Goal: Task Accomplishment & Management: Use online tool/utility

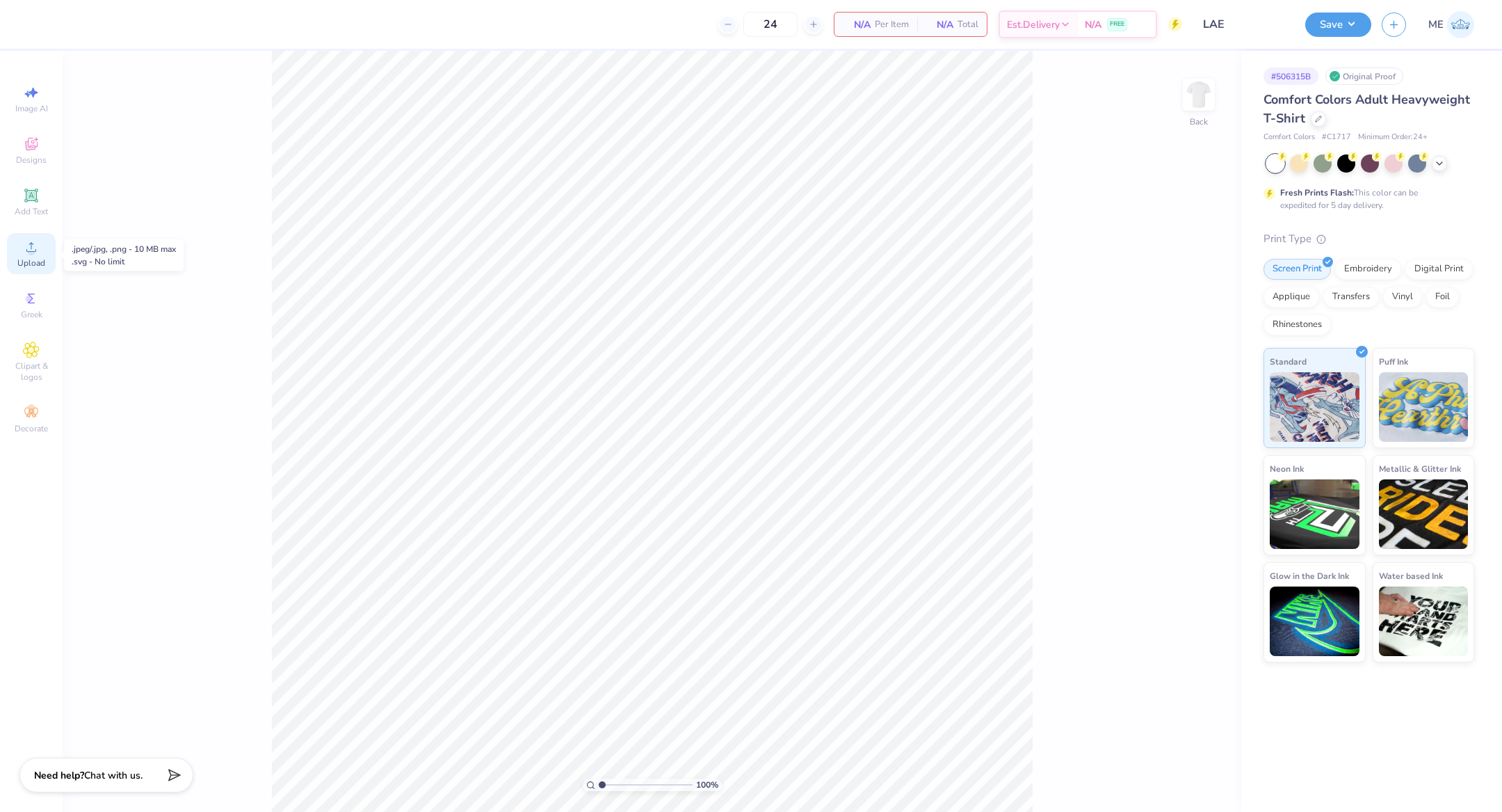
click at [33, 261] on span "Upload" at bounding box center [32, 262] width 28 height 11
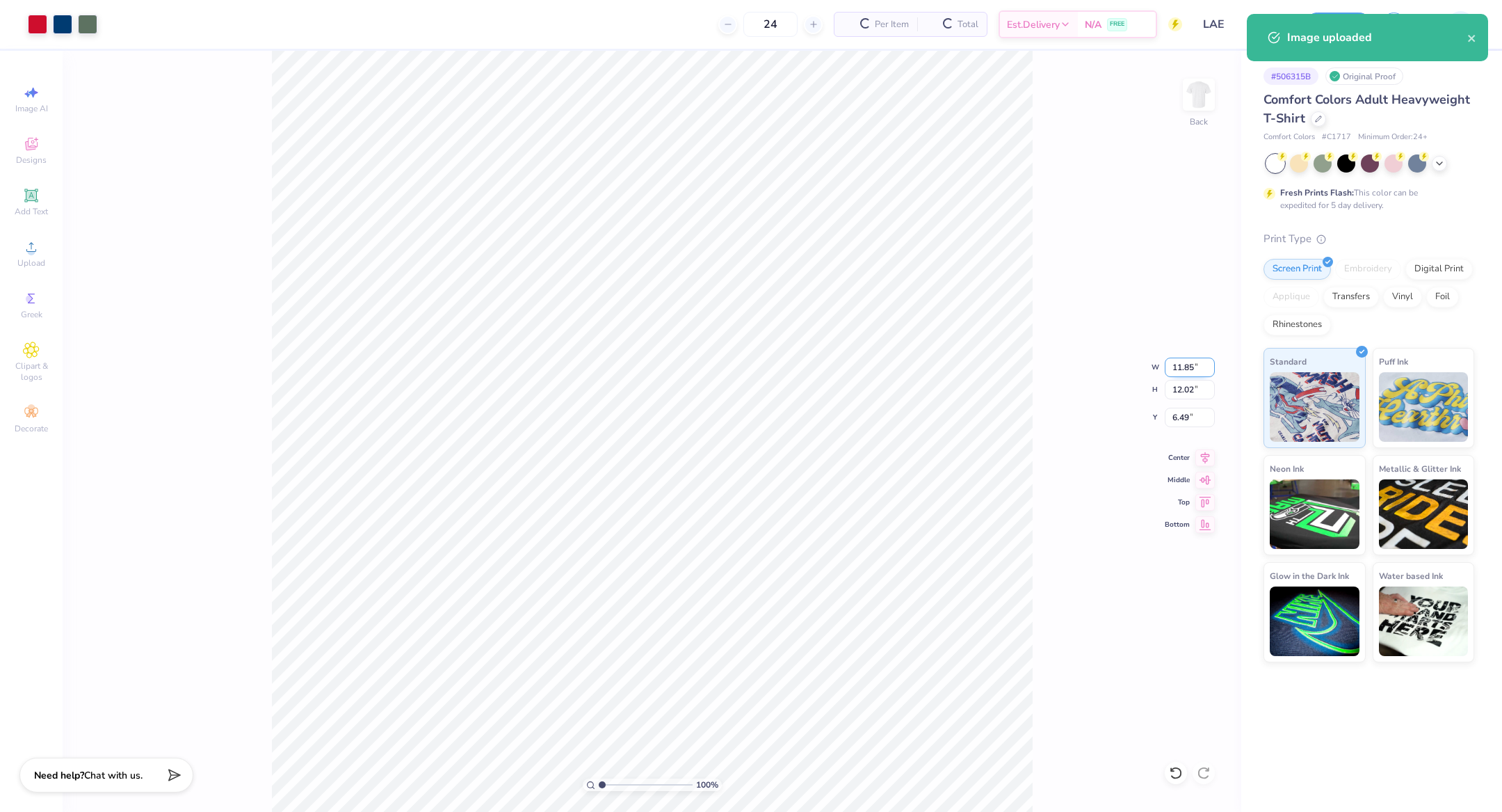
click at [1182, 368] on input "11.85" at bounding box center [1190, 367] width 50 height 20
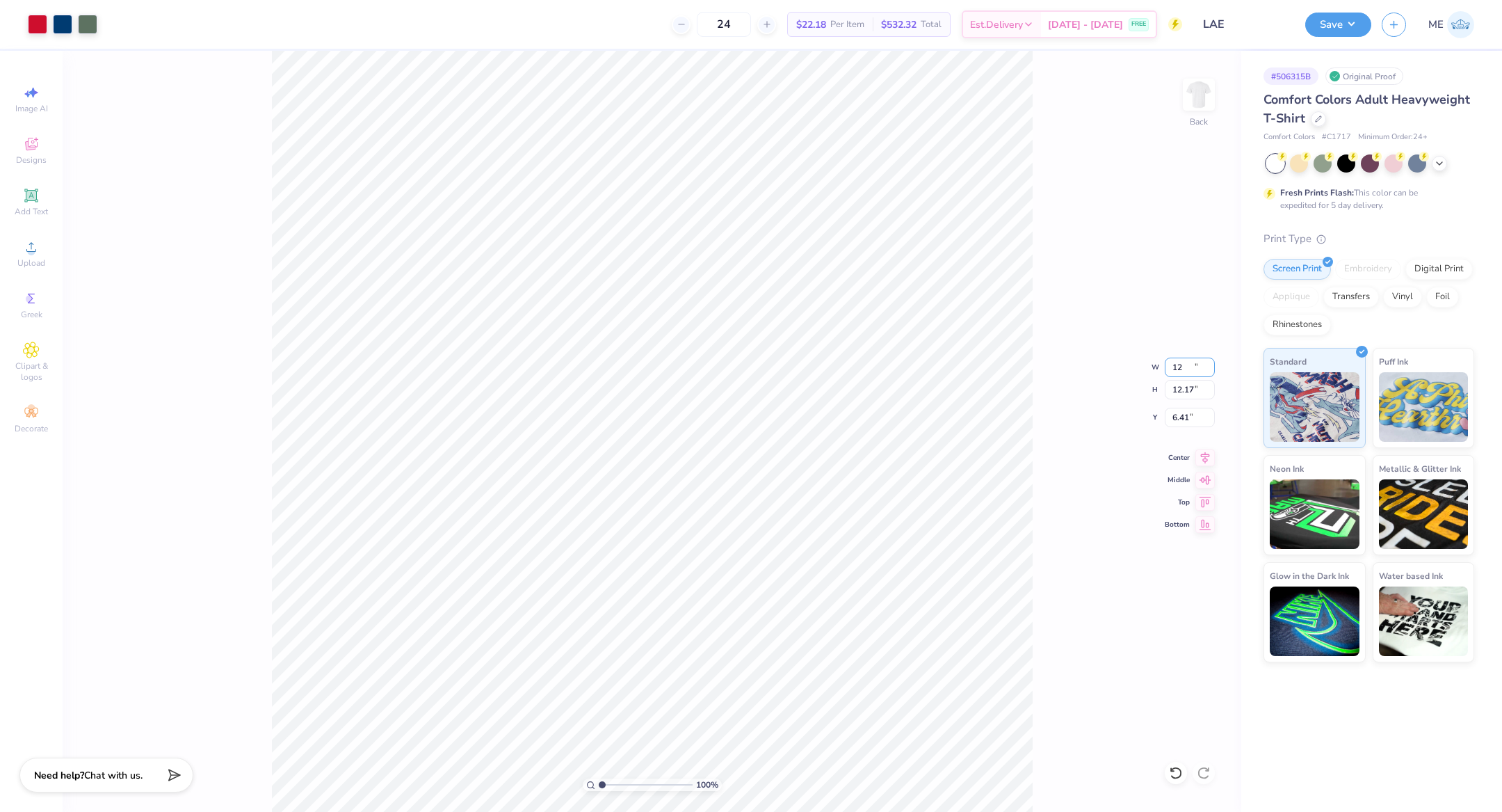
type input "12.00"
type input "12.17"
click at [1207, 448] on icon at bounding box center [1205, 456] width 20 height 17
click at [1188, 422] on input "6.41" at bounding box center [1190, 418] width 50 height 20
type input "3.00"
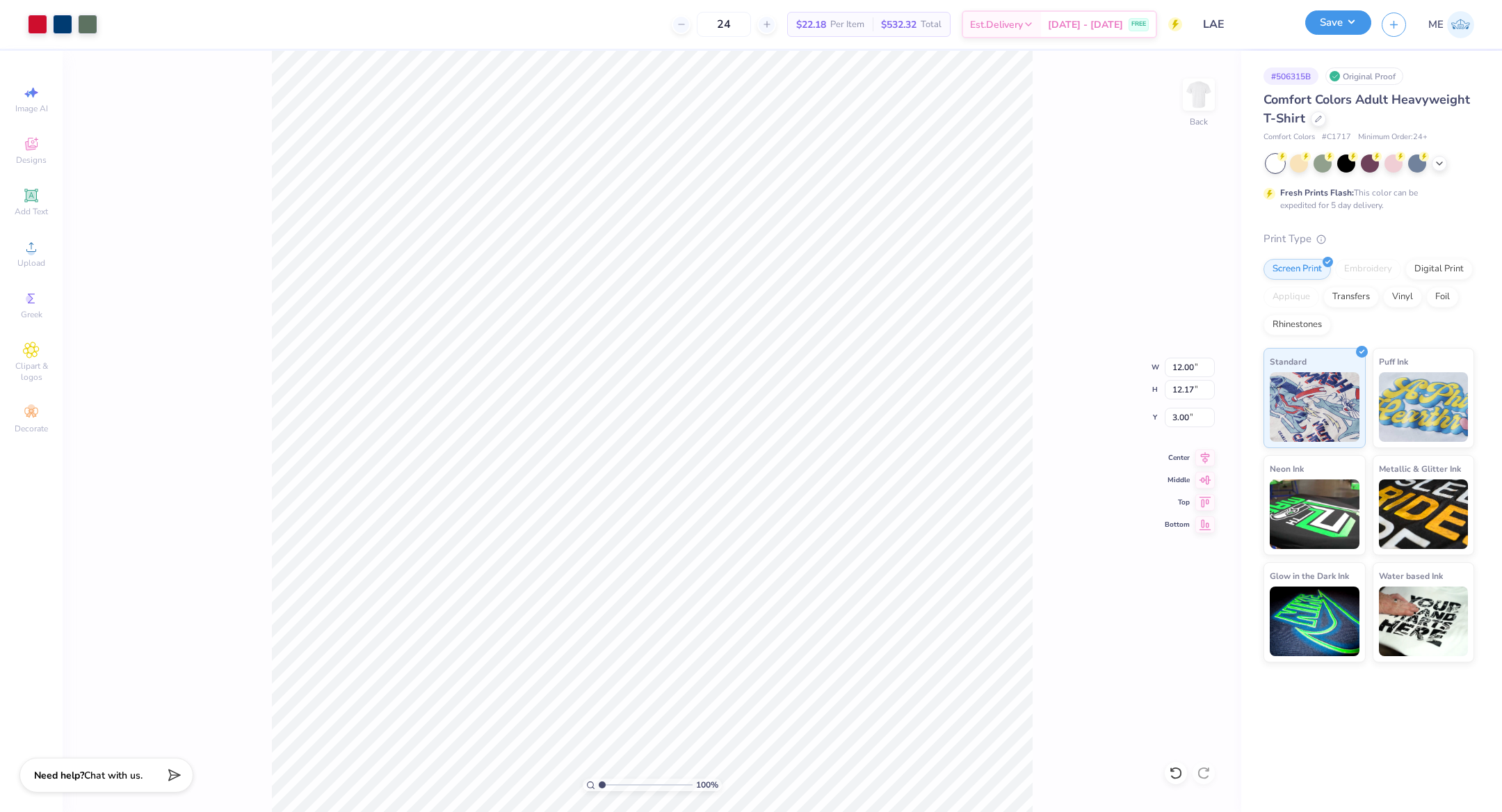
click at [1347, 22] on button "Save" at bounding box center [1338, 23] width 67 height 25
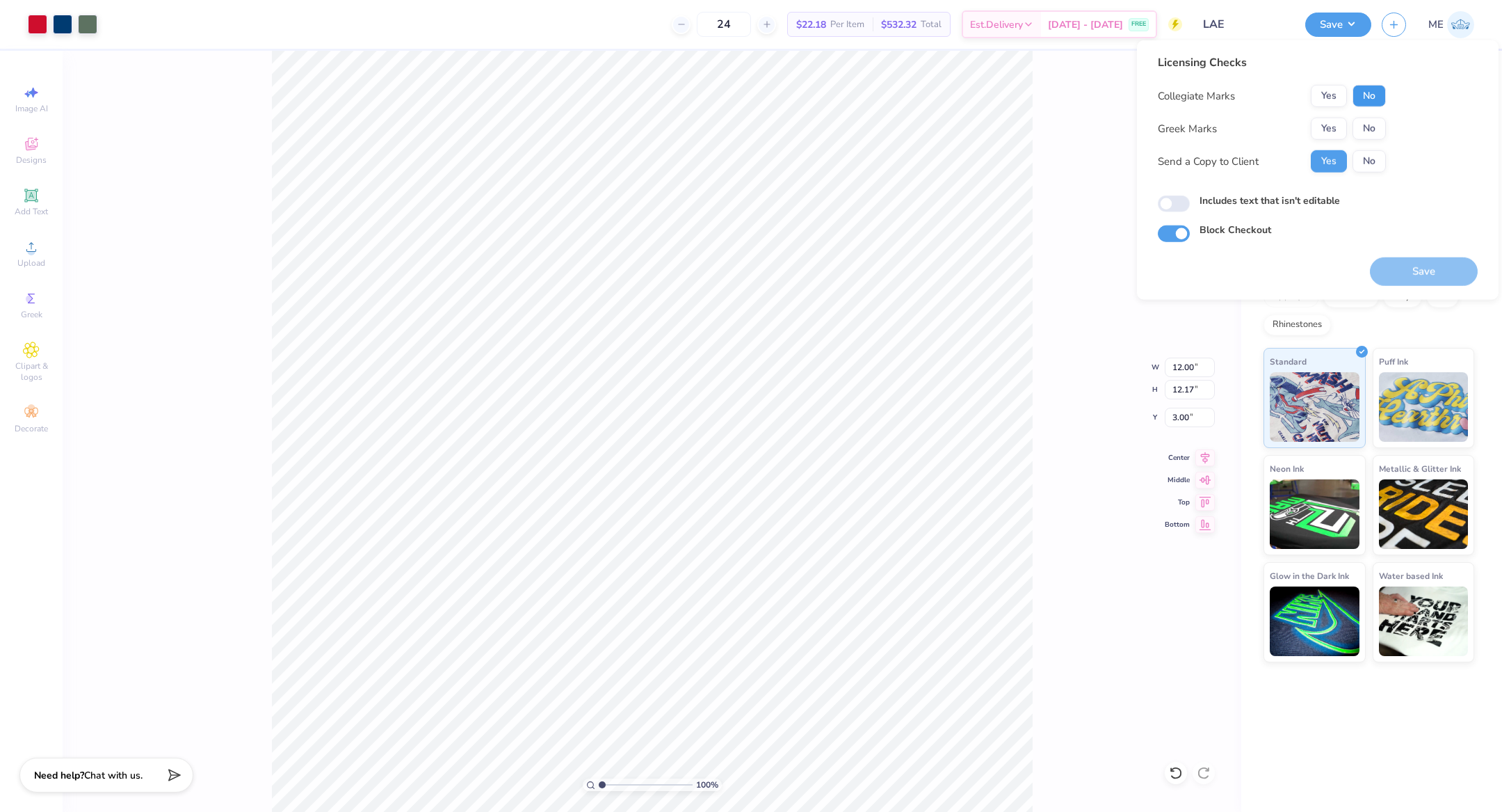
click at [1365, 88] on button "No" at bounding box center [1370, 95] width 34 height 22
drag, startPoint x: 1335, startPoint y: 93, endPoint x: 1342, endPoint y: 113, distance: 21.2
click at [1334, 96] on button "Yes" at bounding box center [1329, 95] width 36 height 22
drag, startPoint x: 1360, startPoint y: 128, endPoint x: 1364, endPoint y: 143, distance: 15.5
click at [1361, 129] on button "No" at bounding box center [1370, 128] width 34 height 22
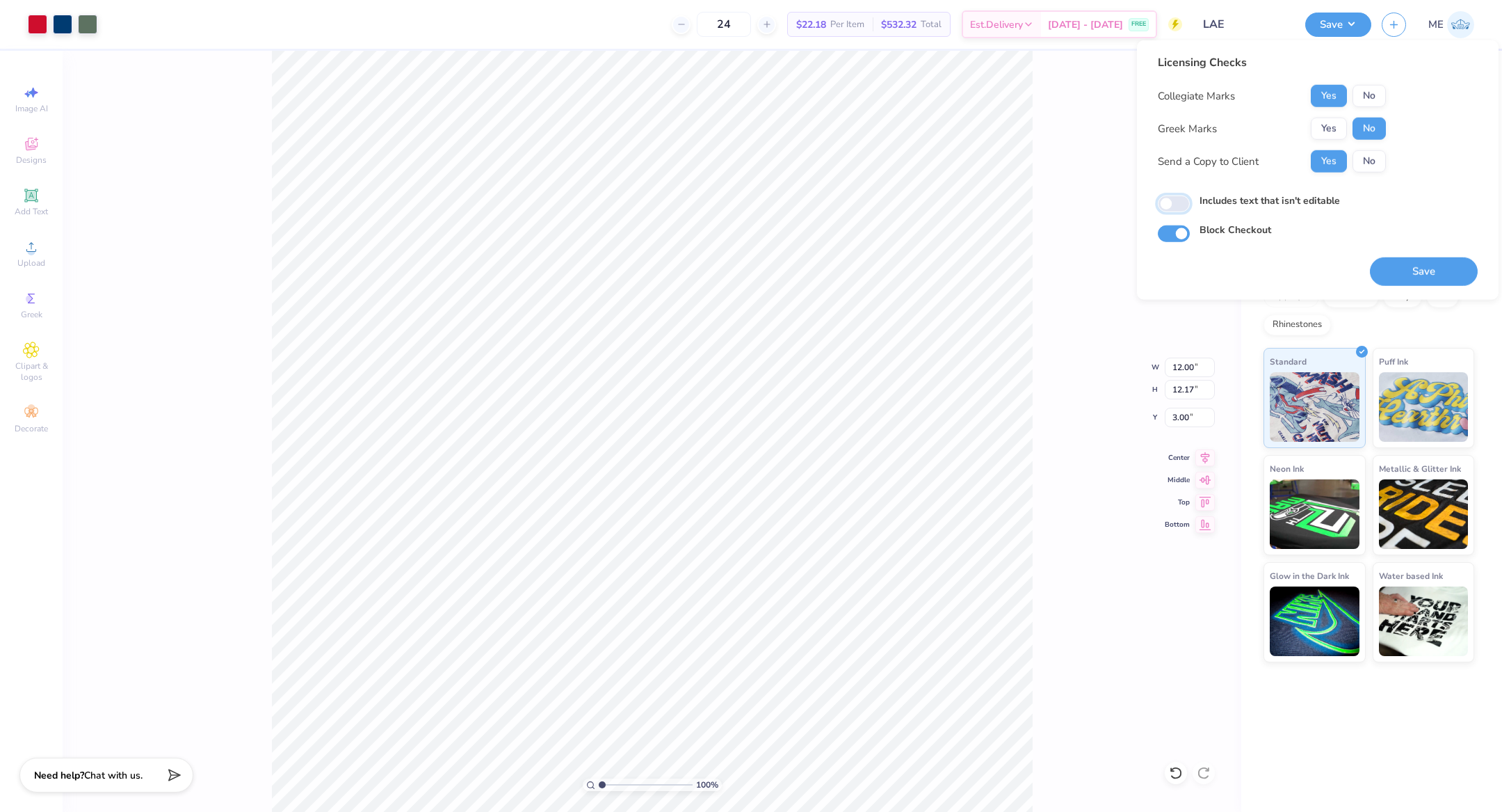
click at [1168, 207] on input "Includes text that isn't editable" at bounding box center [1174, 203] width 32 height 17
checkbox input "true"
click at [1431, 263] on button "Save" at bounding box center [1424, 271] width 108 height 29
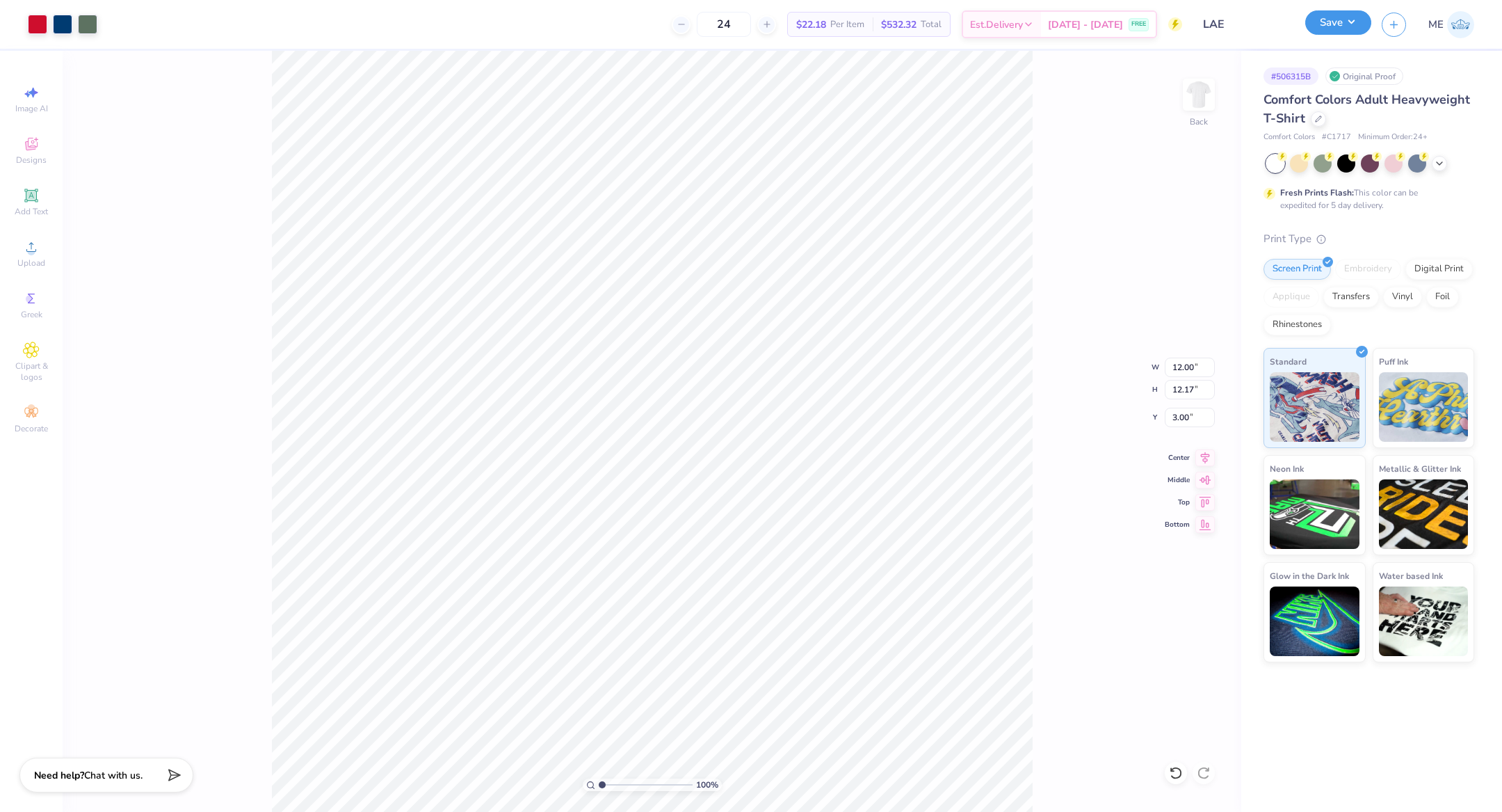
click at [1342, 21] on button "Save" at bounding box center [1338, 23] width 67 height 25
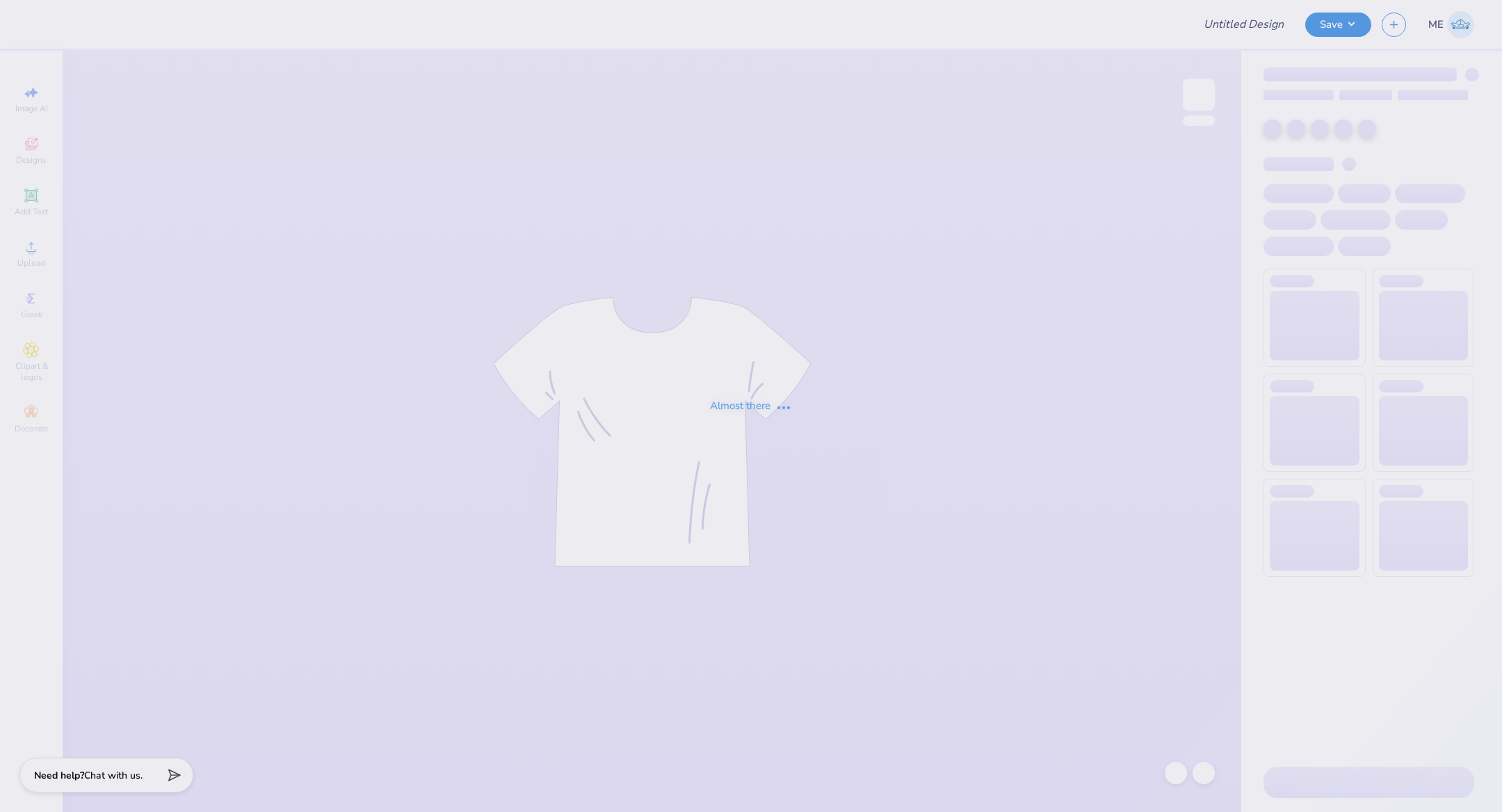
type input "LAE"
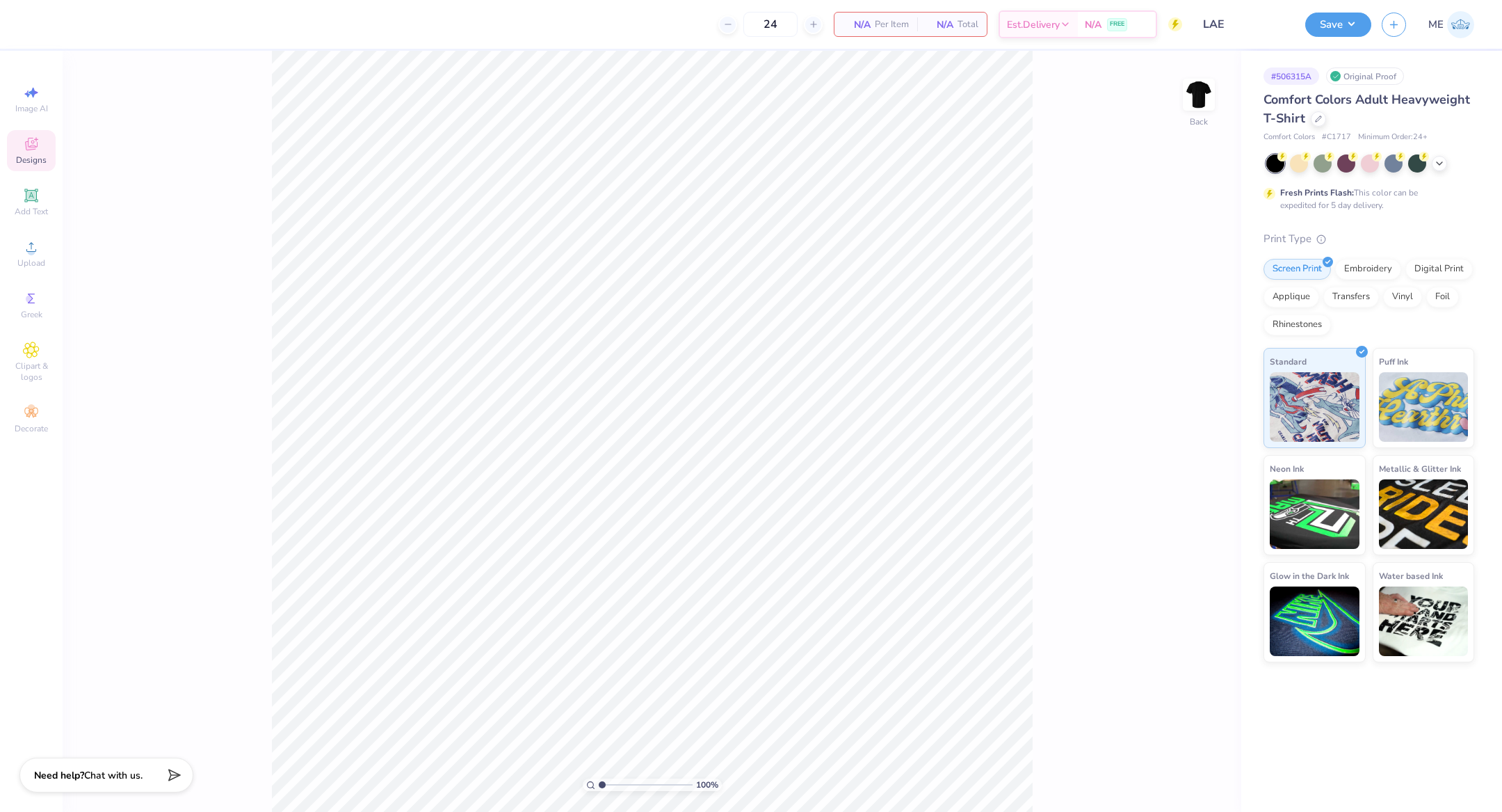
click at [32, 149] on icon at bounding box center [31, 144] width 13 height 13
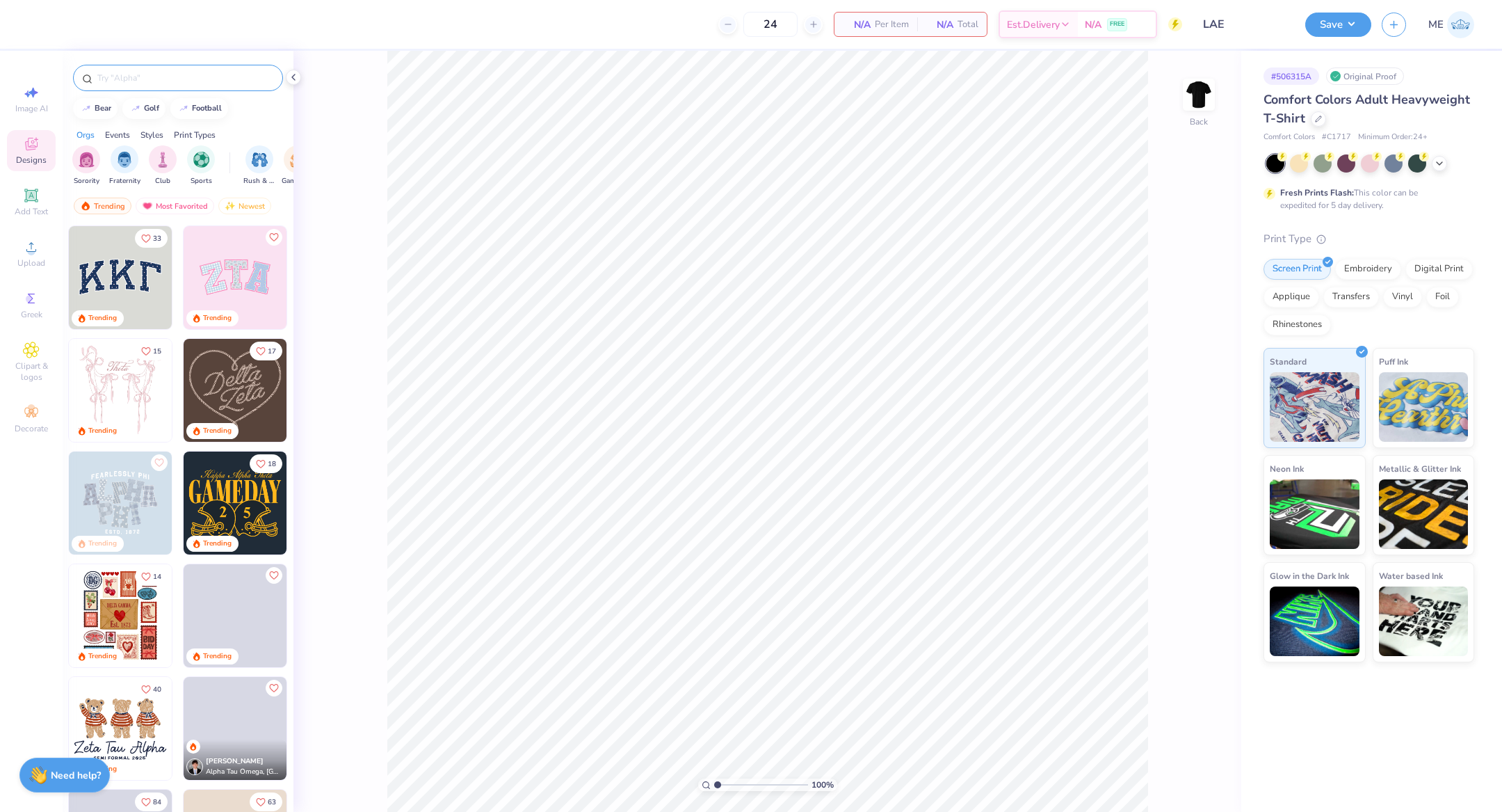
click at [141, 83] on input "text" at bounding box center [185, 77] width 178 height 14
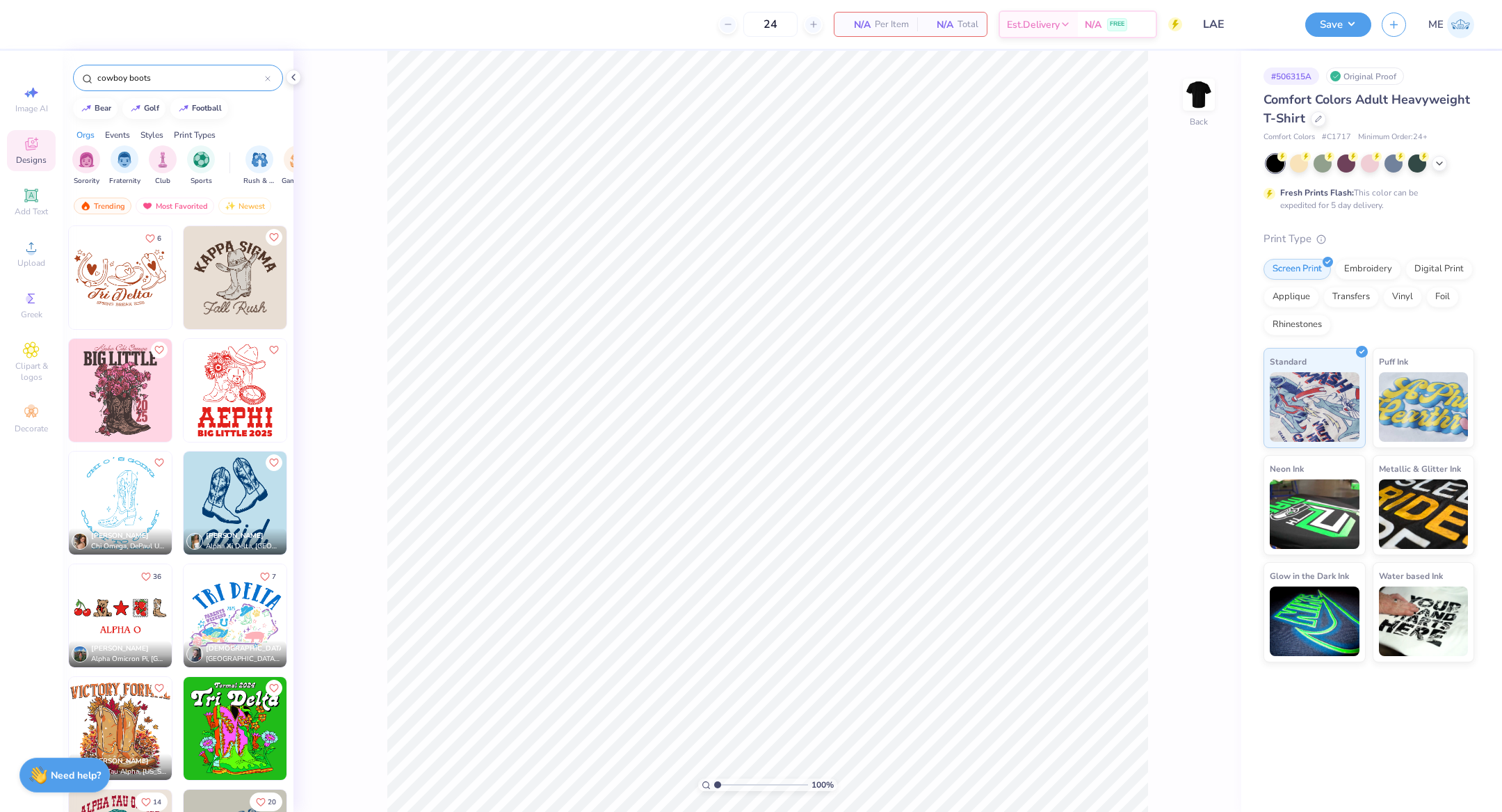
type input "cowboy boots"
click at [220, 259] on img at bounding box center [235, 278] width 103 height 103
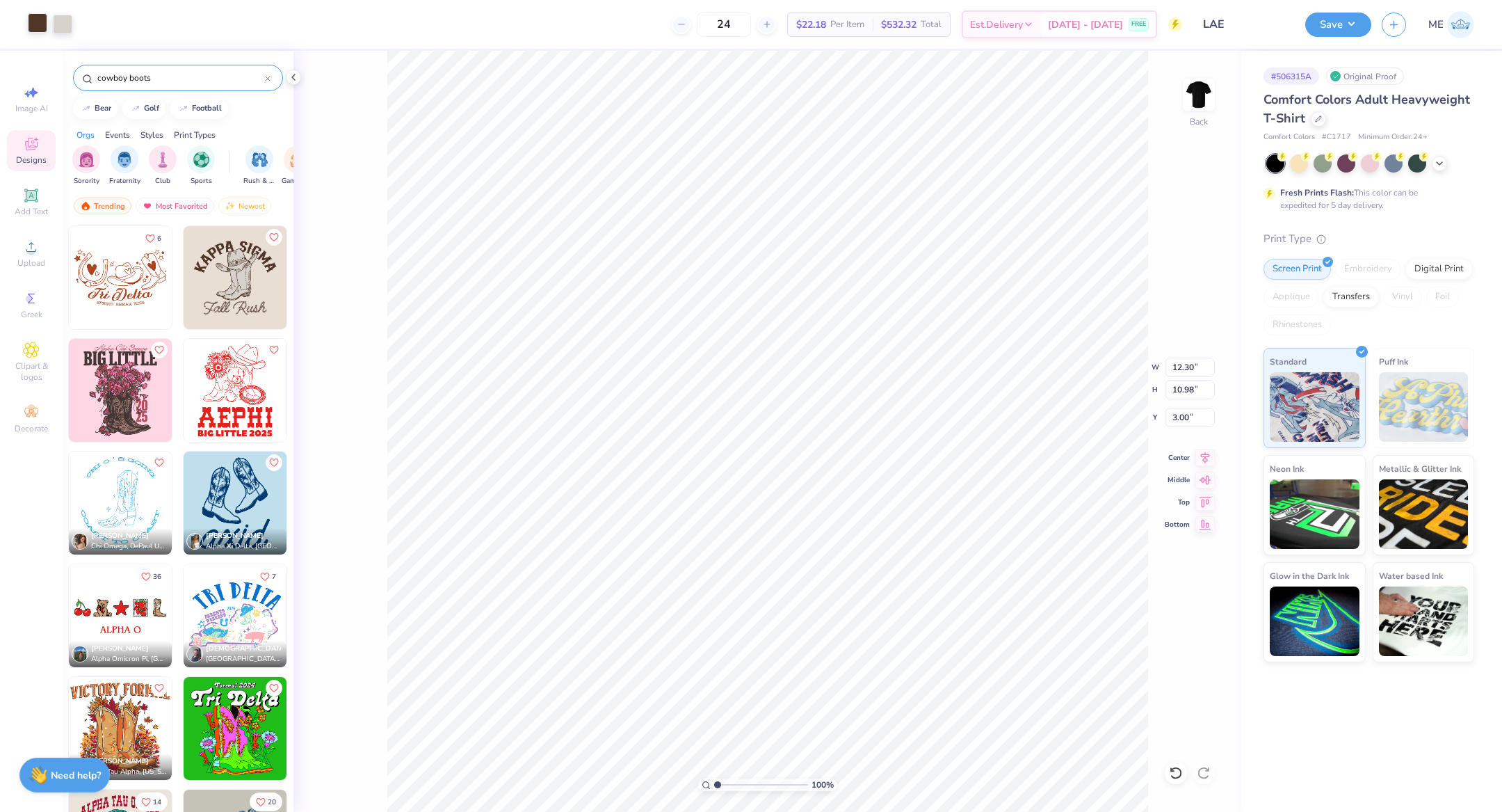
click at [37, 30] on div at bounding box center [38, 23] width 20 height 20
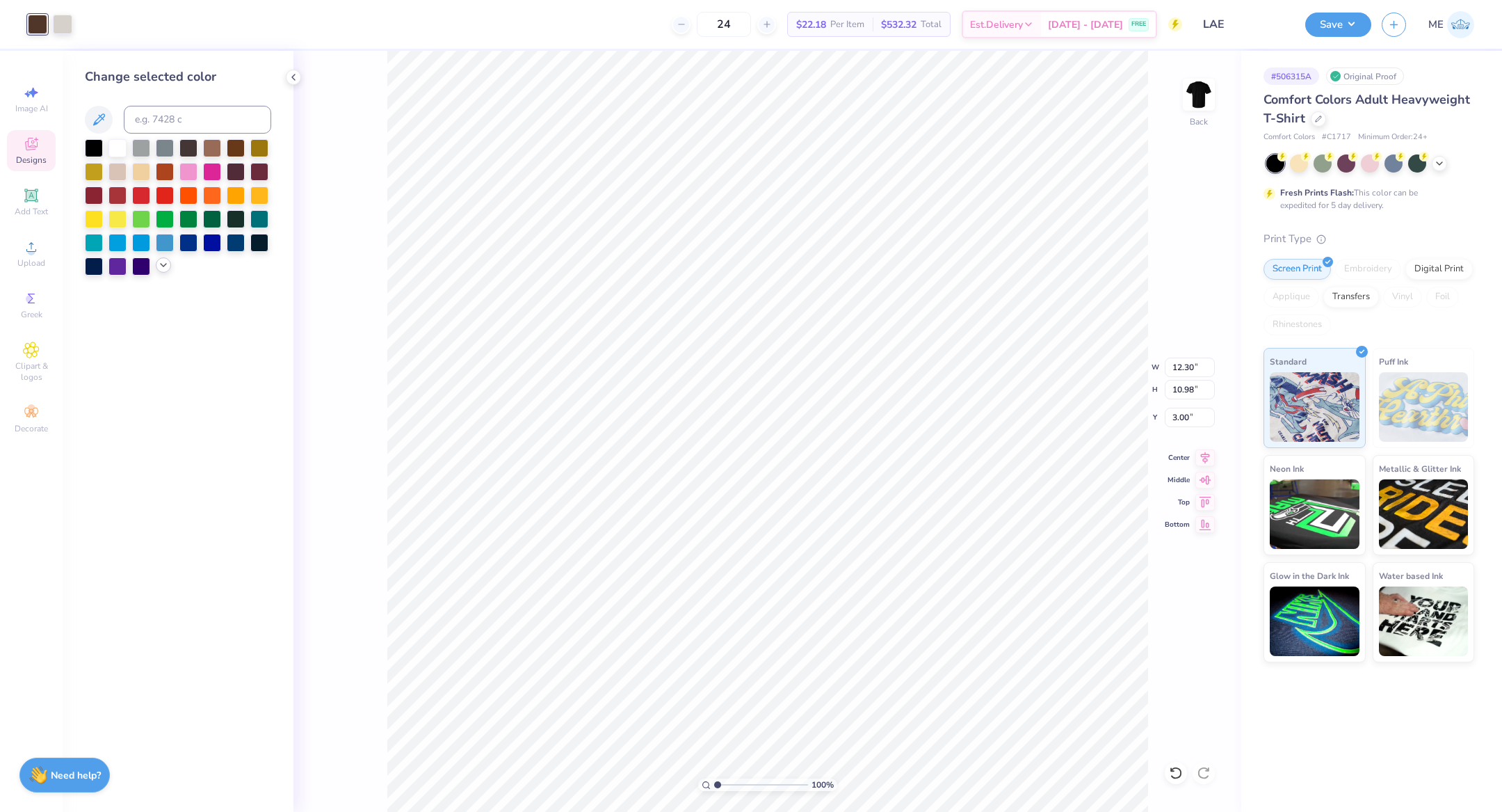
click at [156, 267] on div at bounding box center [163, 264] width 15 height 15
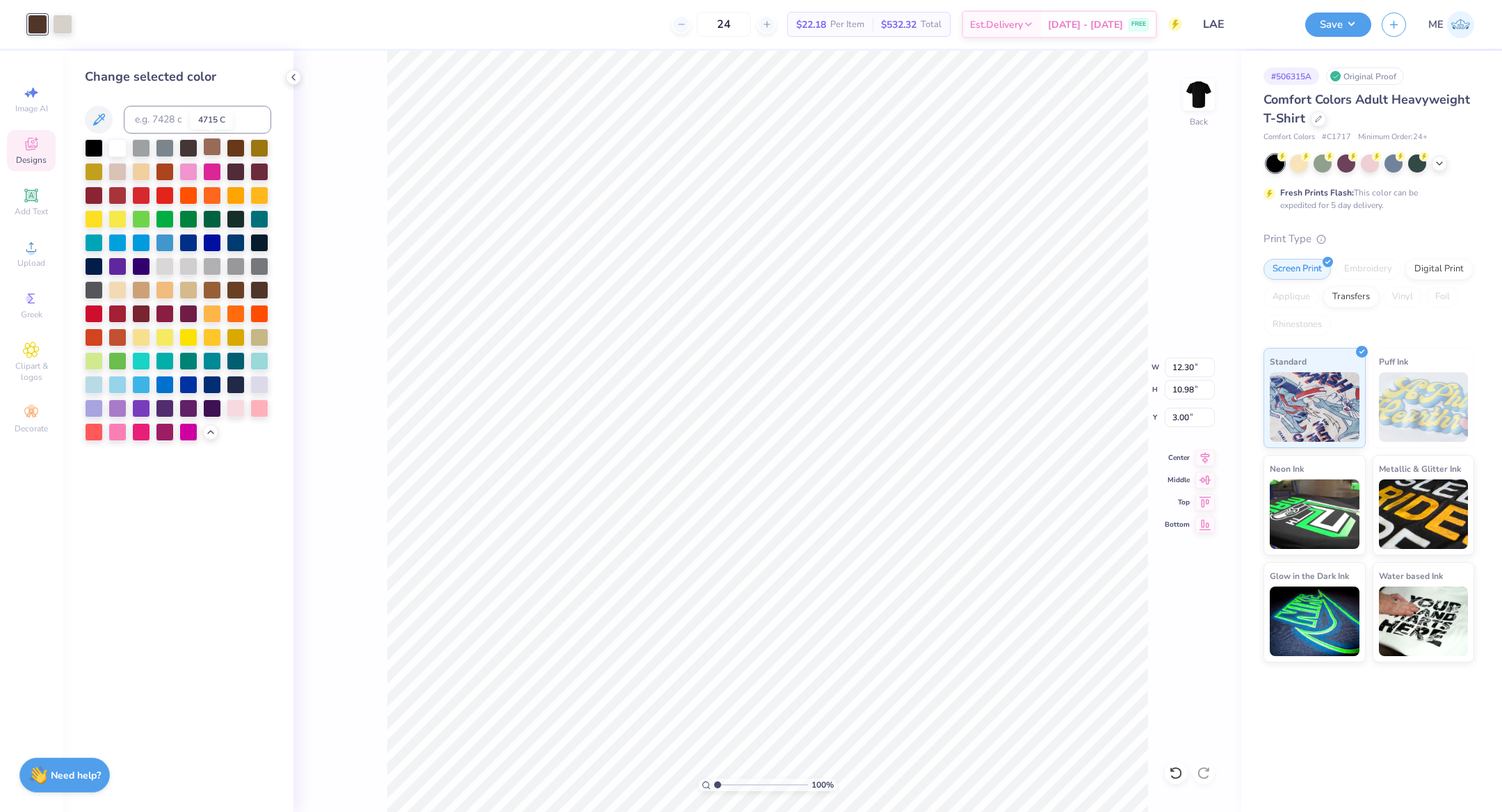
click at [212, 144] on div at bounding box center [212, 147] width 18 height 18
click at [68, 21] on div at bounding box center [63, 23] width 20 height 20
click at [100, 145] on div at bounding box center [93, 147] width 18 height 18
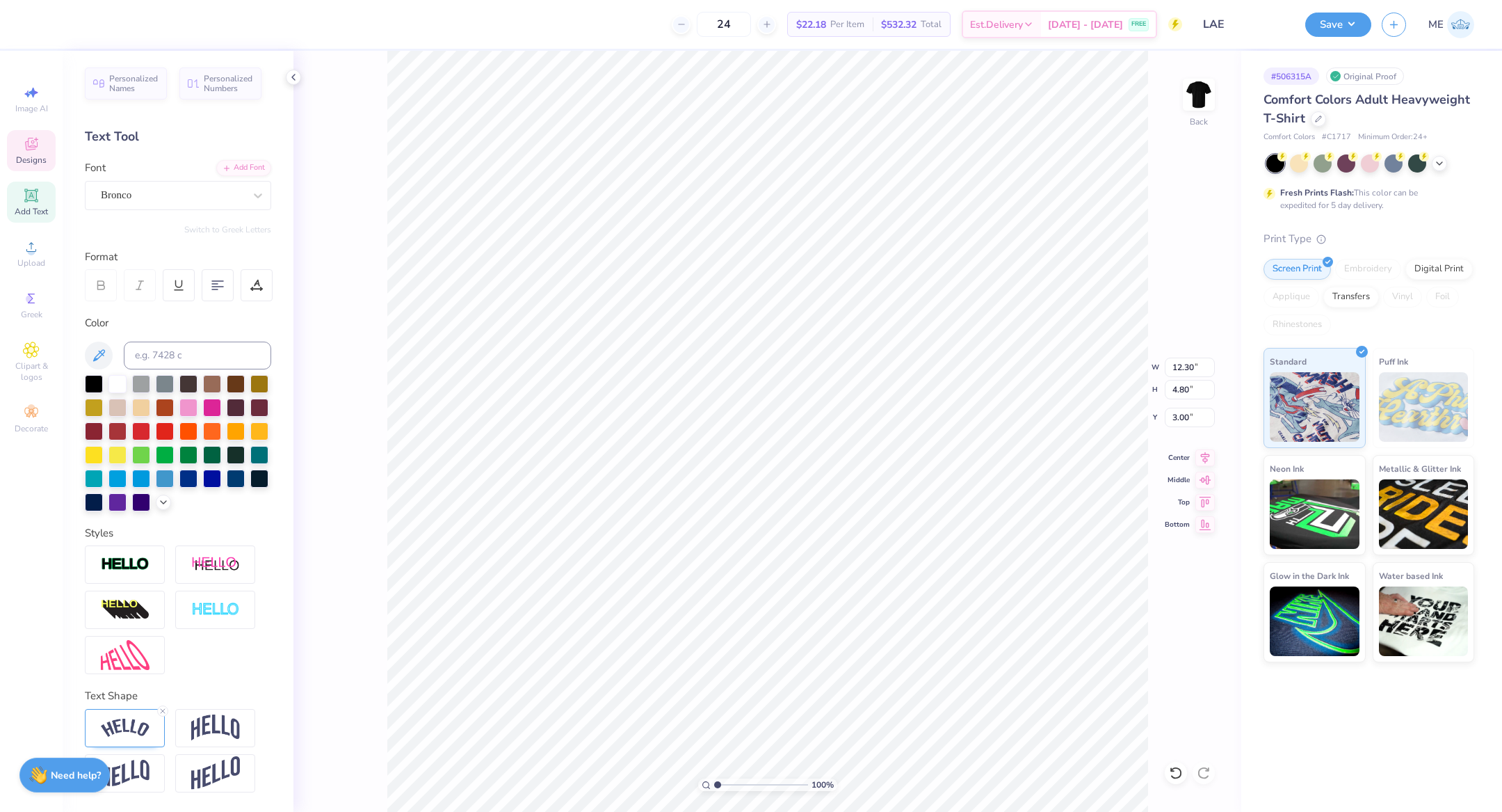
scroll to position [17, 6]
type textarea "lambda alpha epsilon"
type textarea "Fall Rush"
click at [32, 205] on span "Add Text" at bounding box center [32, 210] width 34 height 11
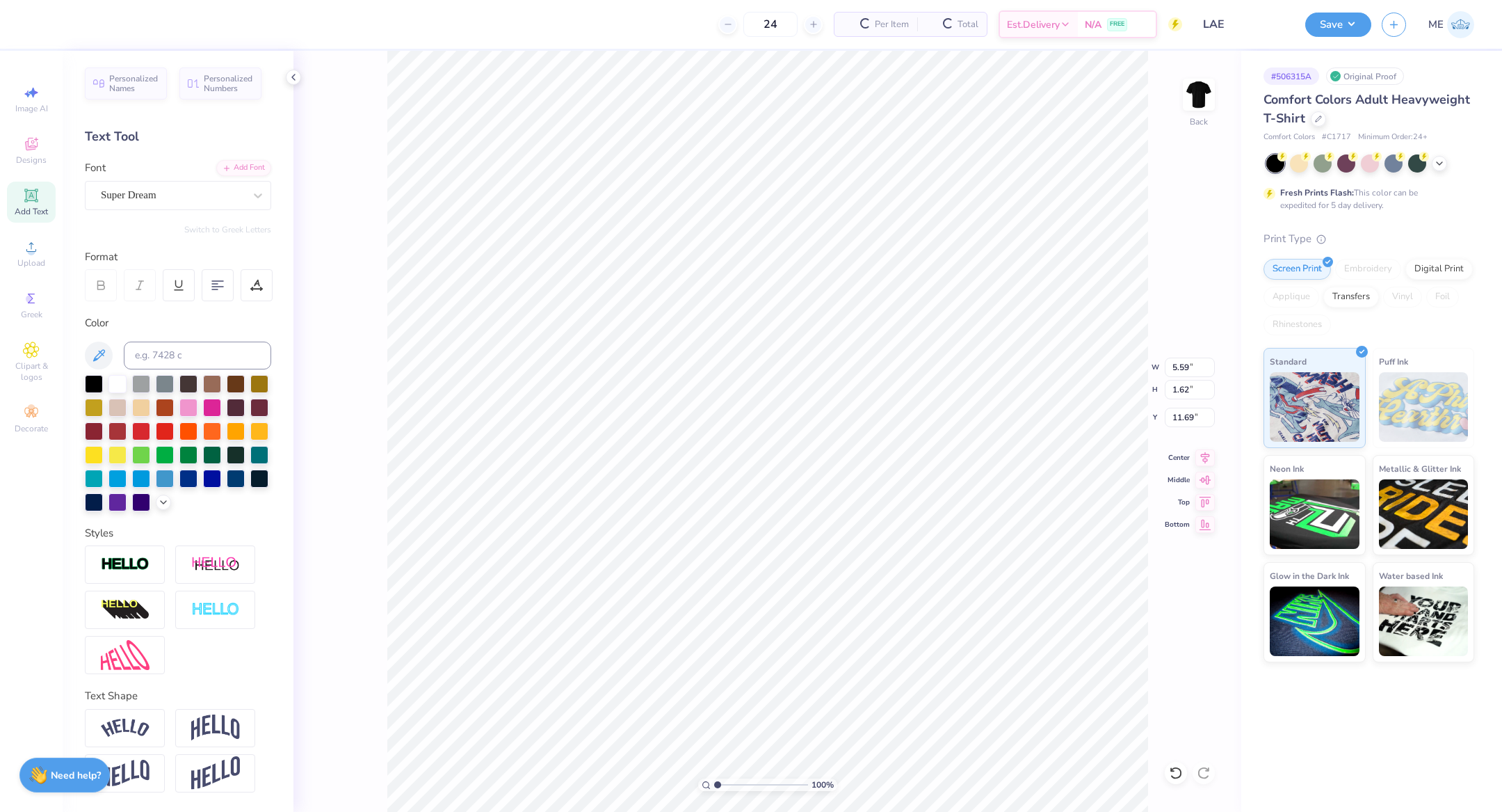
type input "15.35"
type textarea "criminal justice"
click at [231, 191] on div "Super Dream" at bounding box center [172, 196] width 146 height 22
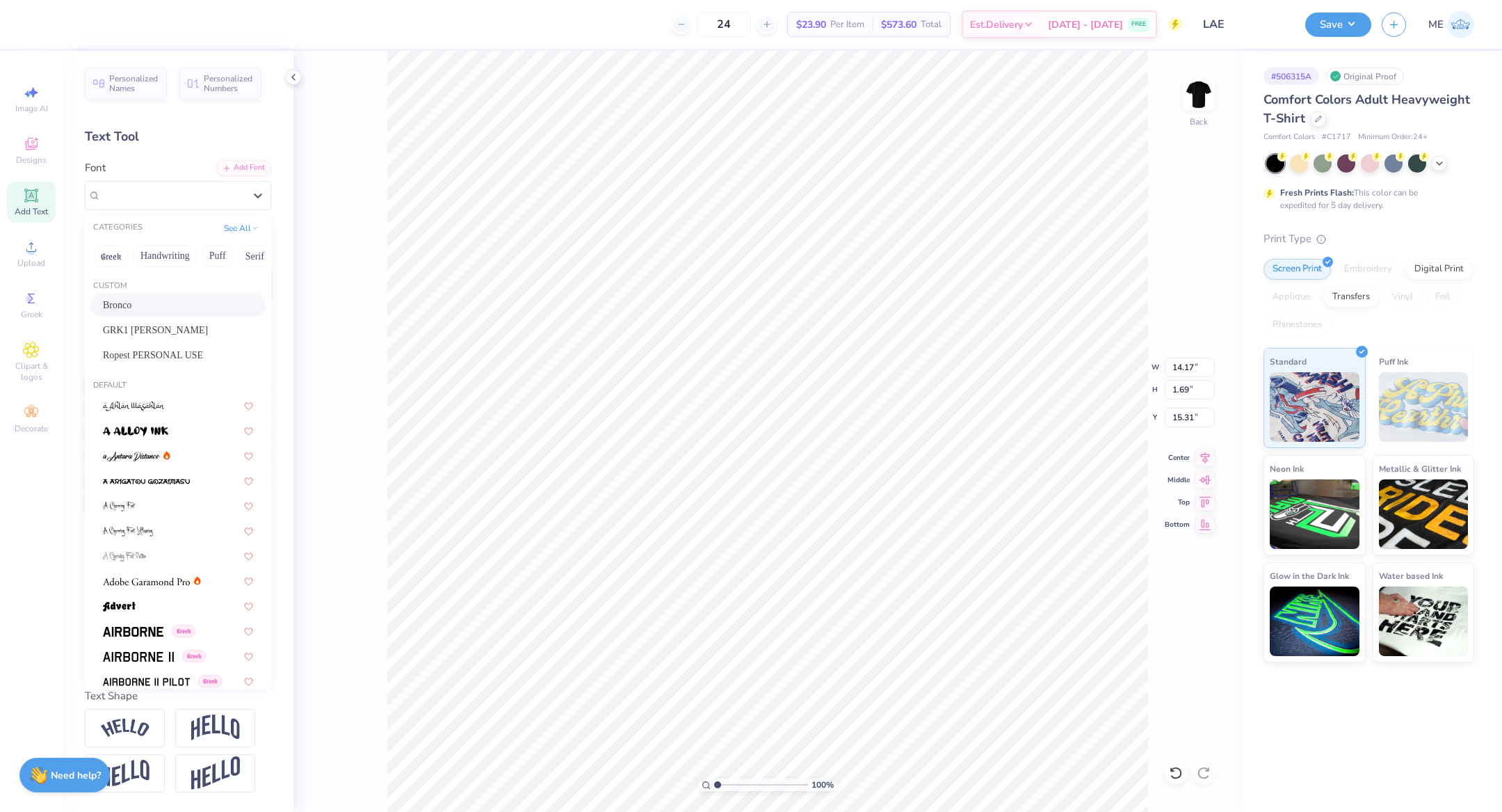
click at [192, 310] on div "Bronco" at bounding box center [178, 305] width 150 height 15
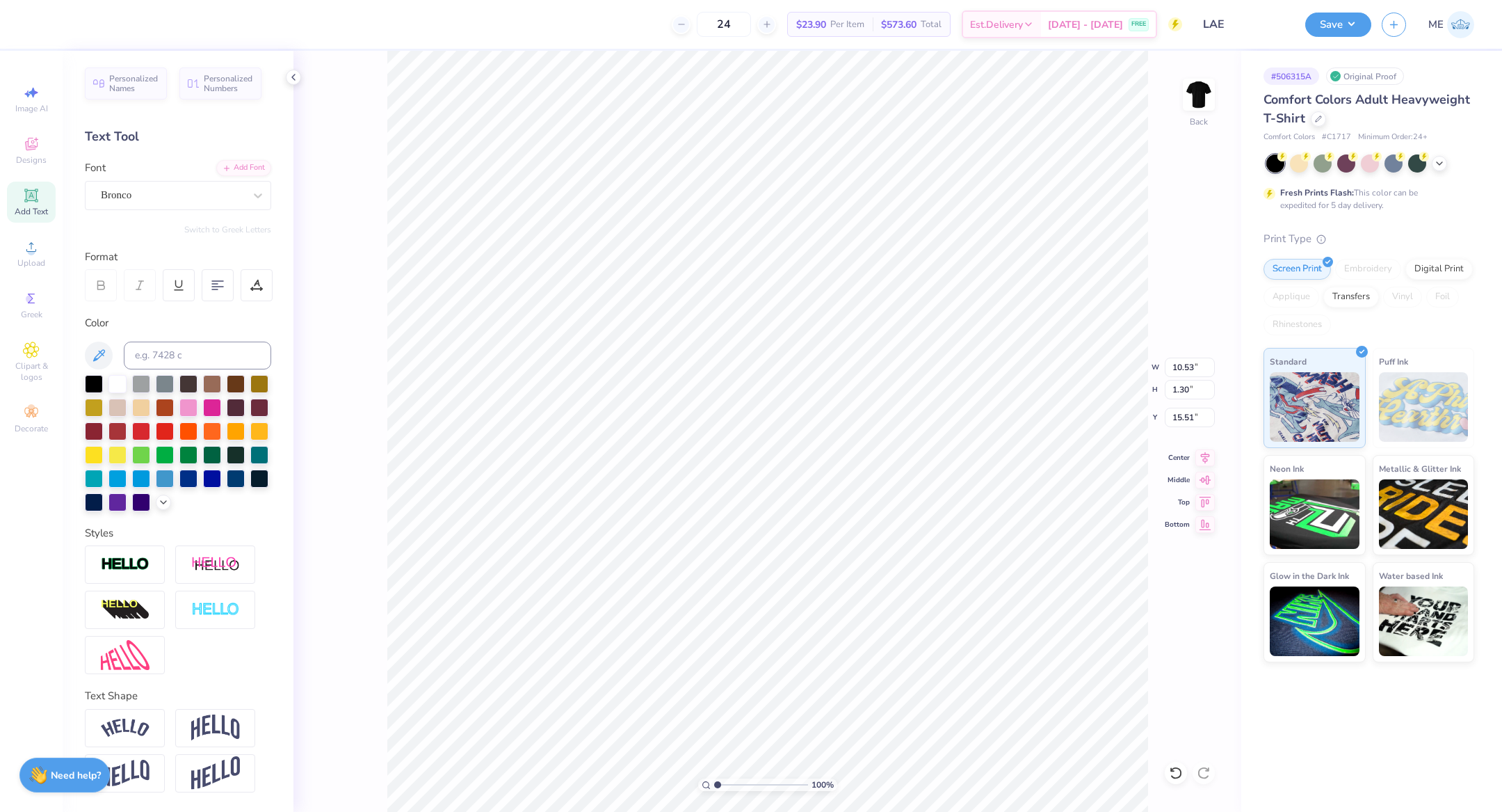
type input "10.53"
type input "1.30"
type input "15.51"
type input "5.61"
type input "0.69"
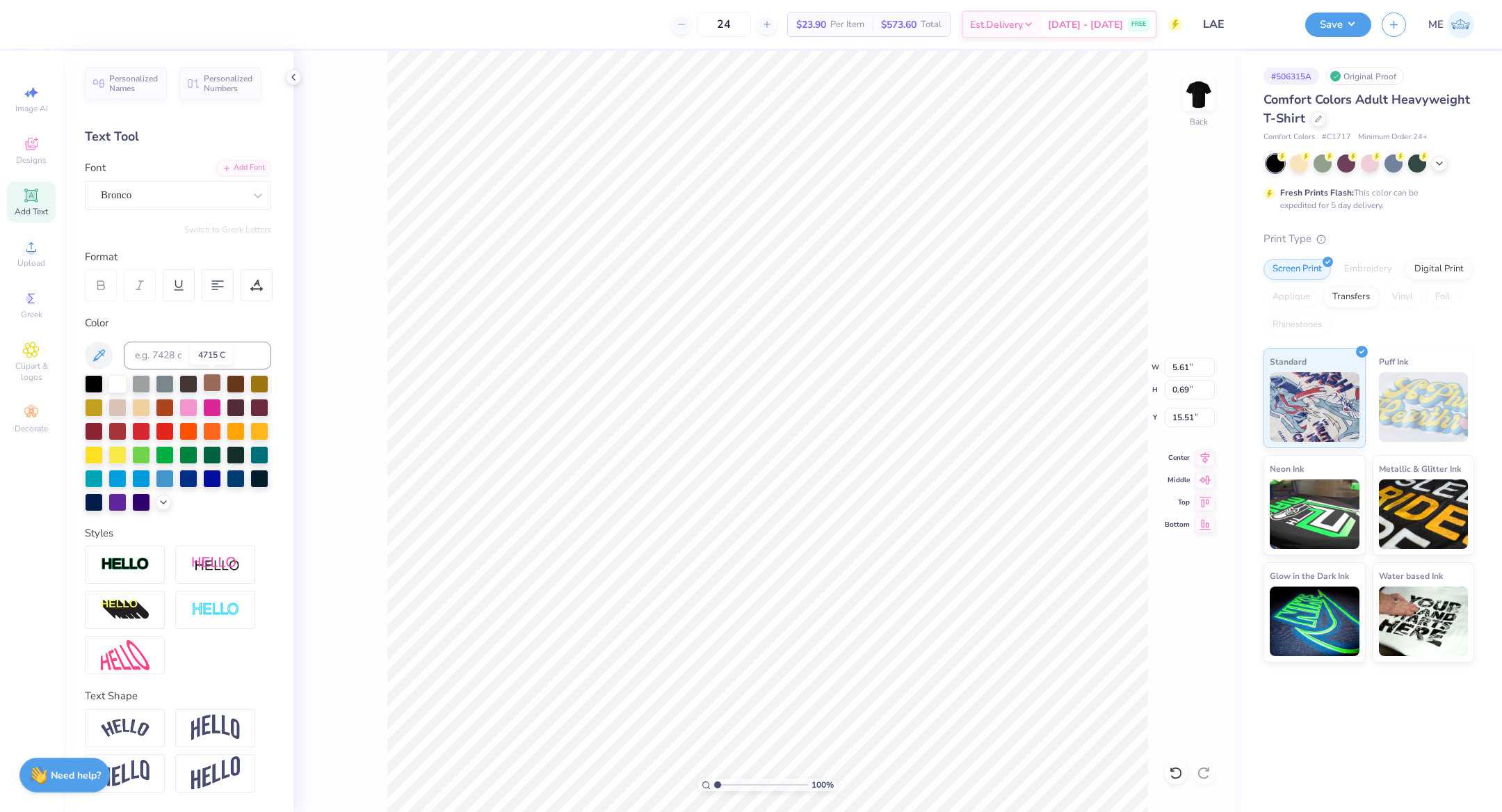
click at [204, 378] on div at bounding box center [212, 382] width 18 height 18
type input "1"
drag, startPoint x: 728, startPoint y: 784, endPoint x: 715, endPoint y: 783, distance: 13.0
click at [715, 783] on input "range" at bounding box center [761, 784] width 94 height 13
click at [800, 547] on li "Duplicate" at bounding box center [813, 553] width 109 height 27
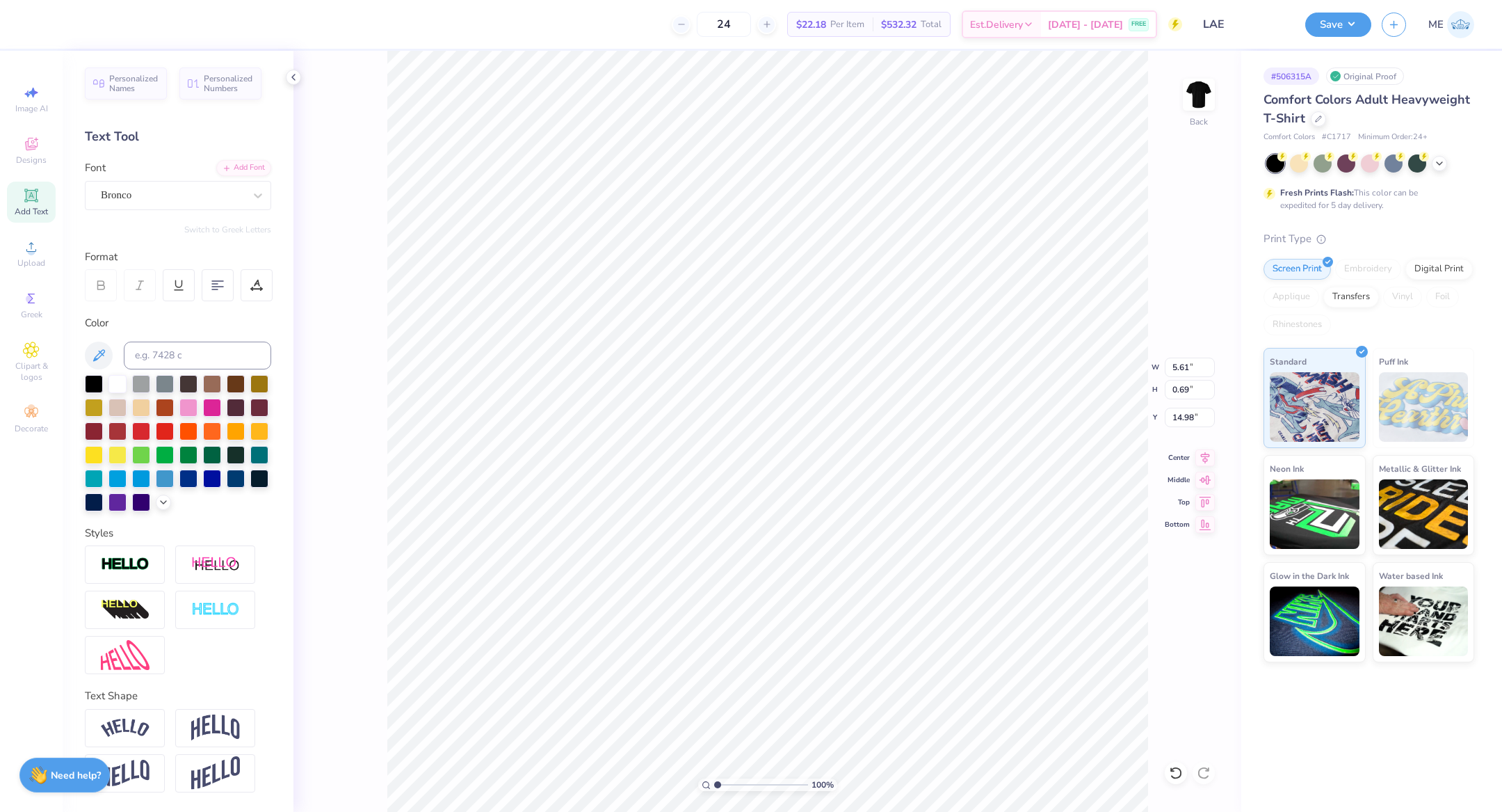
type input "14.98"
type textarea "2025"
click at [1212, 450] on icon at bounding box center [1205, 456] width 20 height 17
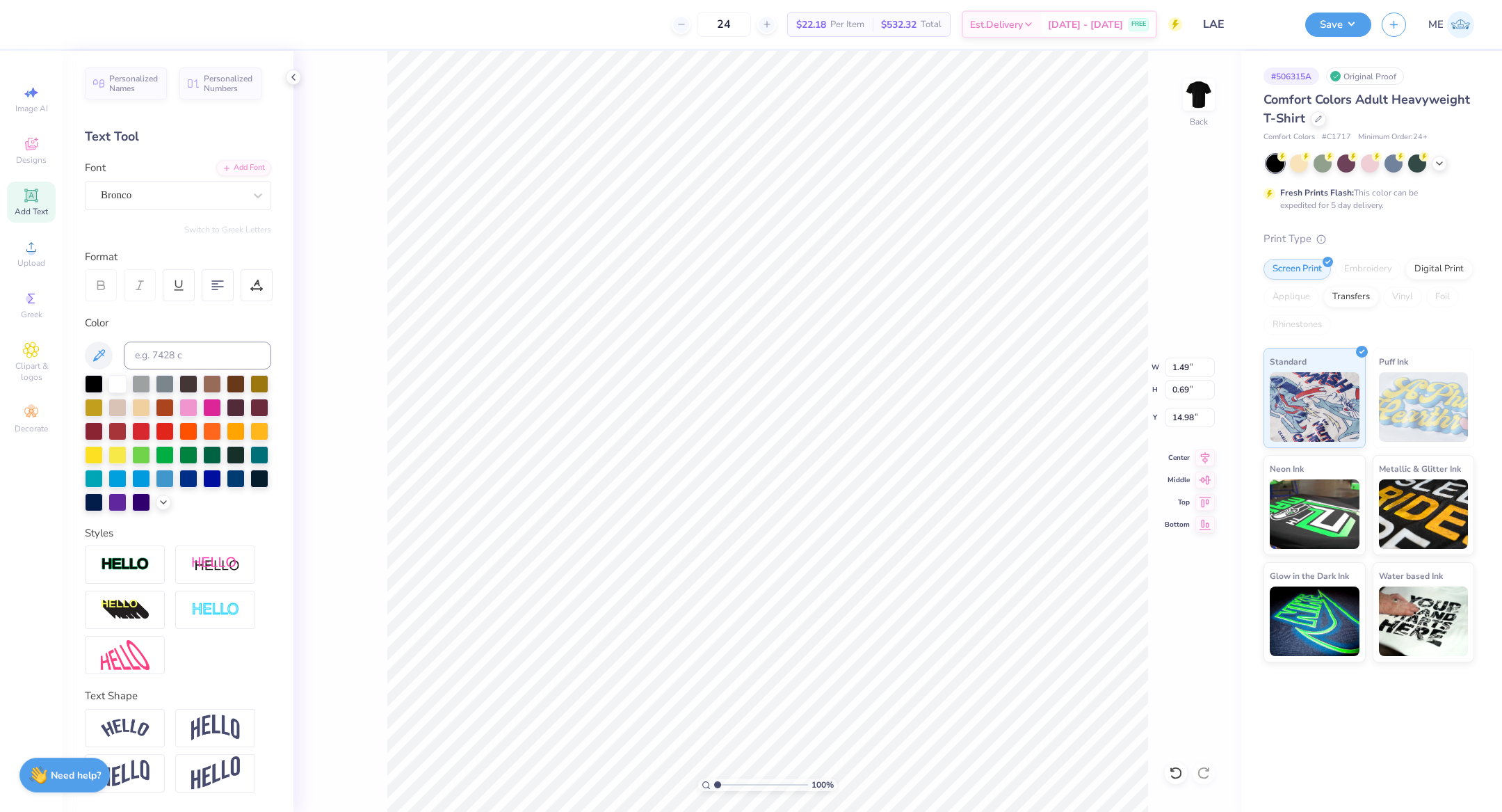
type input "1.49"
type input "14.98"
drag, startPoint x: 713, startPoint y: 784, endPoint x: 733, endPoint y: 785, distance: 20.0
click at [733, 785] on input "range" at bounding box center [761, 784] width 94 height 13
type input "2.44"
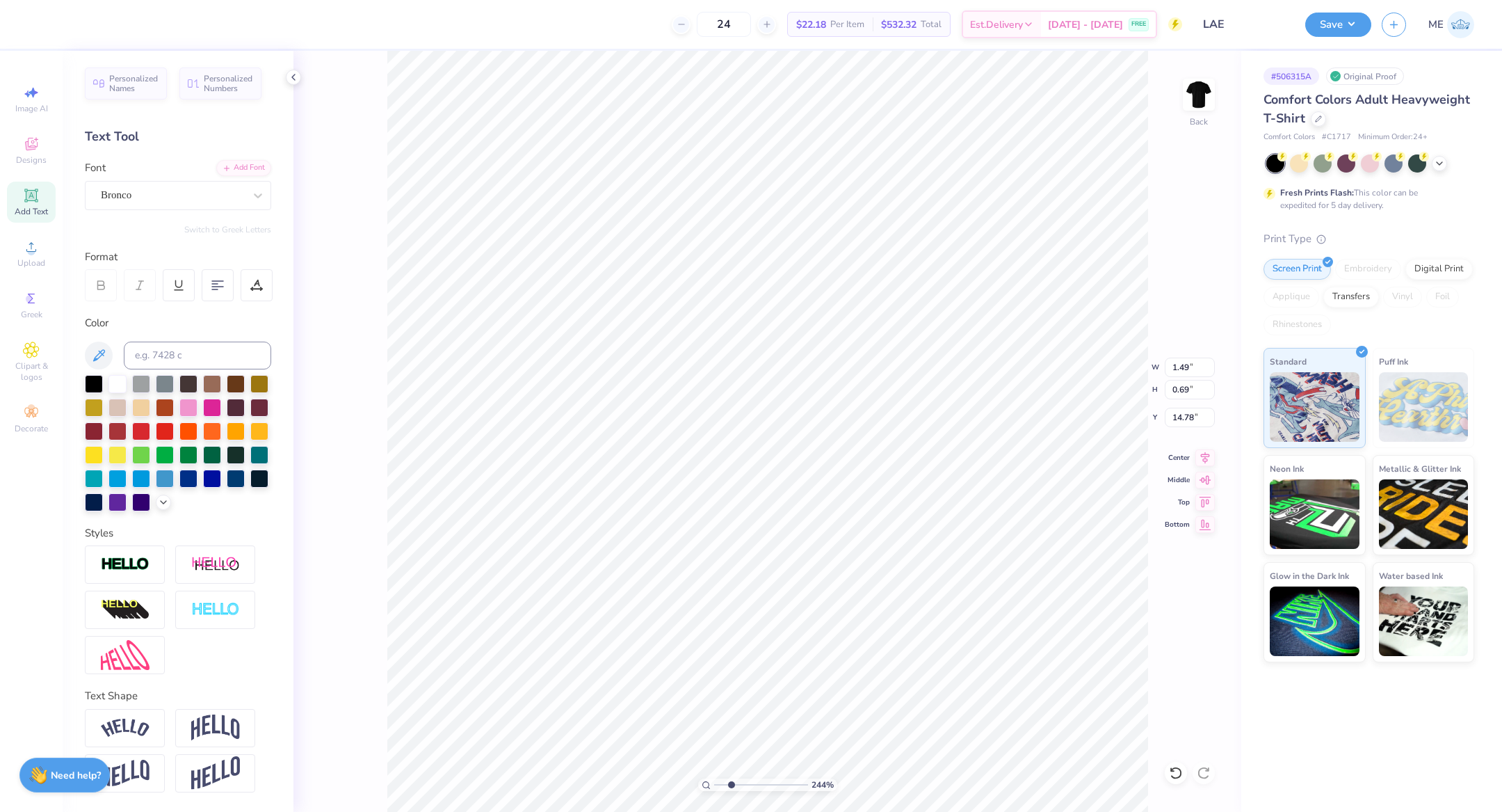
type input "1.49"
type input "14.78"
type input "5.61"
type input "14.18"
click at [1208, 454] on icon at bounding box center [1205, 456] width 9 height 12
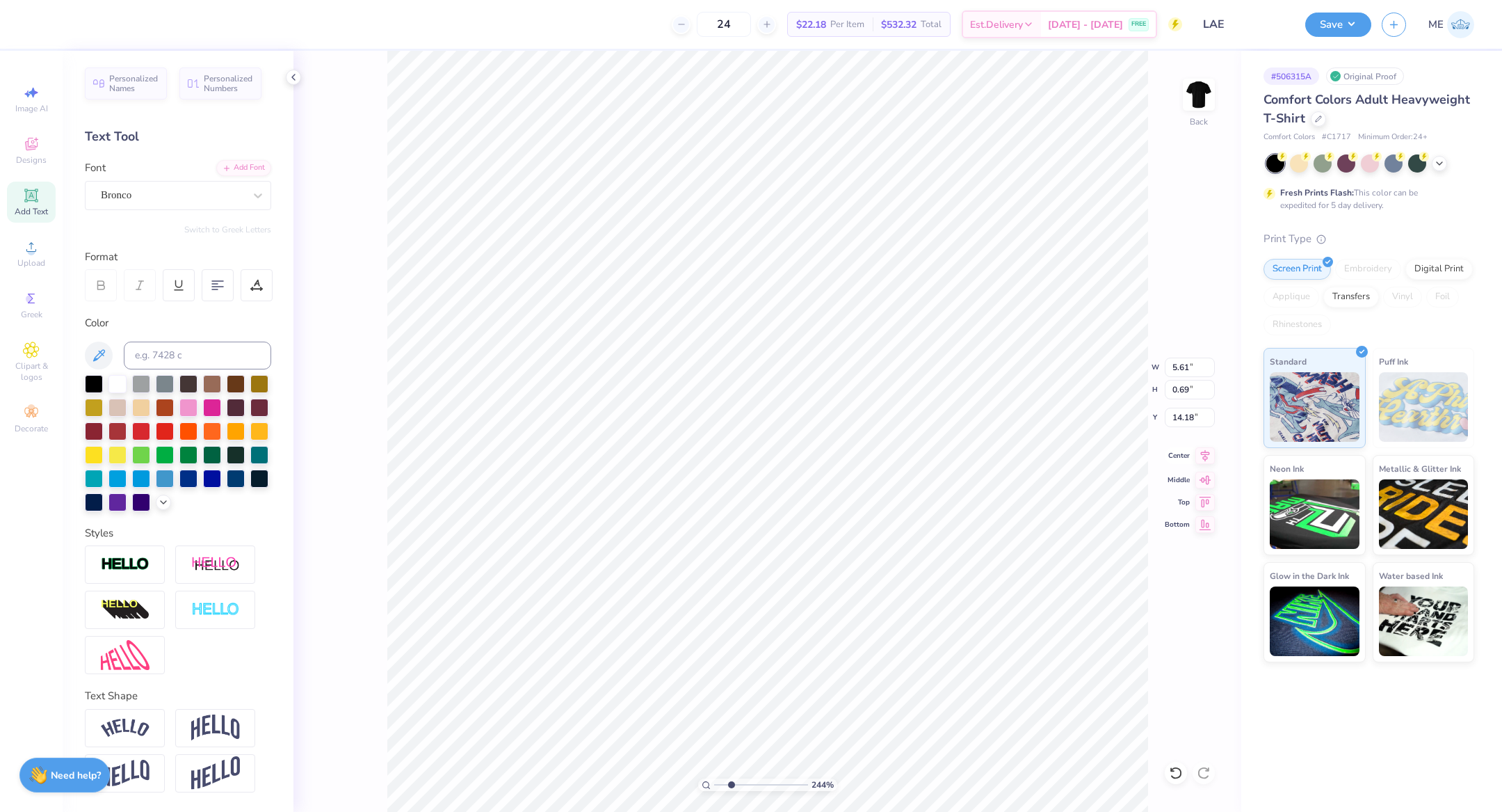
type input "1.49"
type input "15.08"
type input "9.39"
type input "2.00"
type input "11.98"
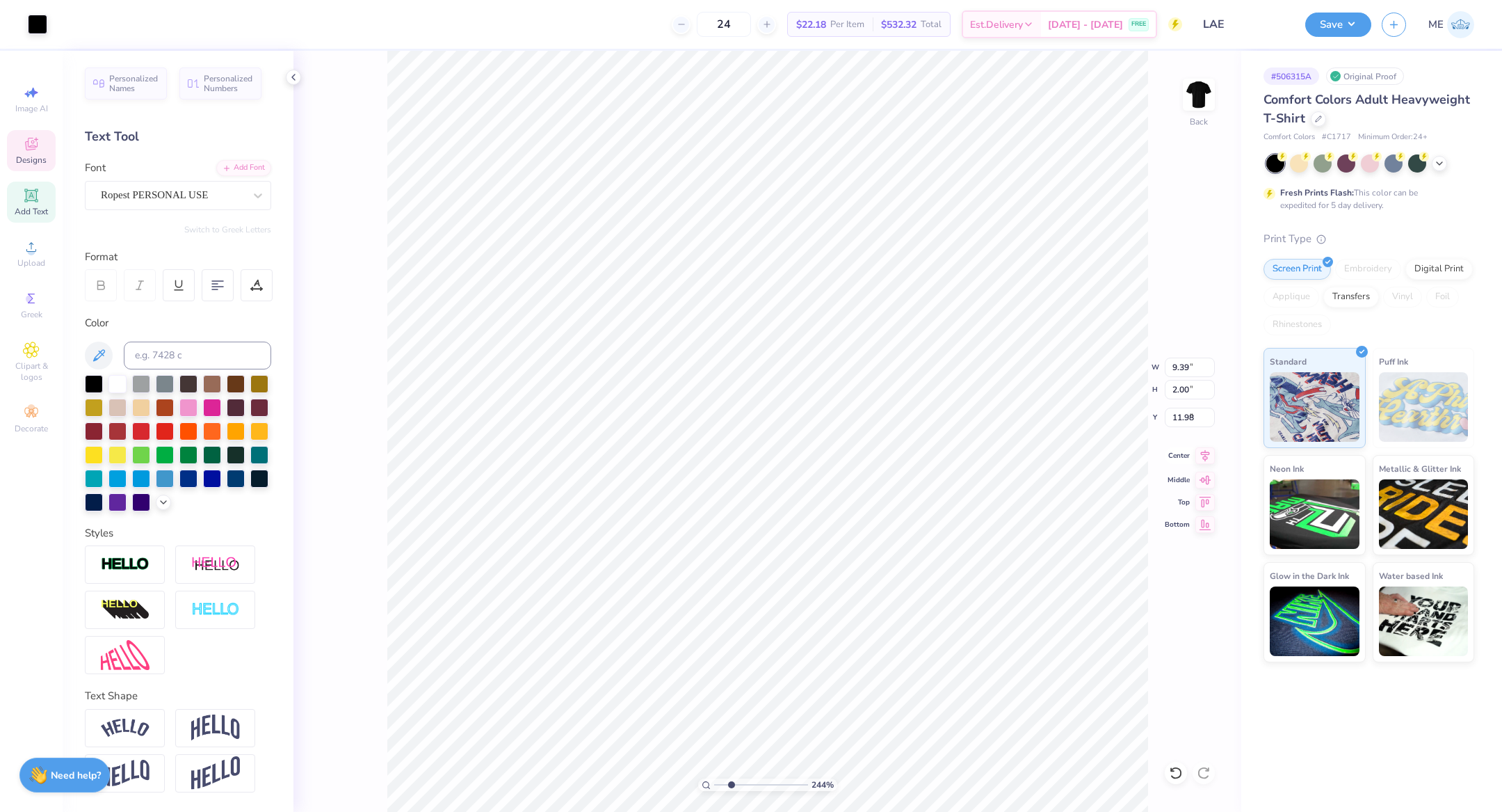
type input "5.25"
type input "5.66"
type input "6.18"
type input "6.19"
type input "7.67"
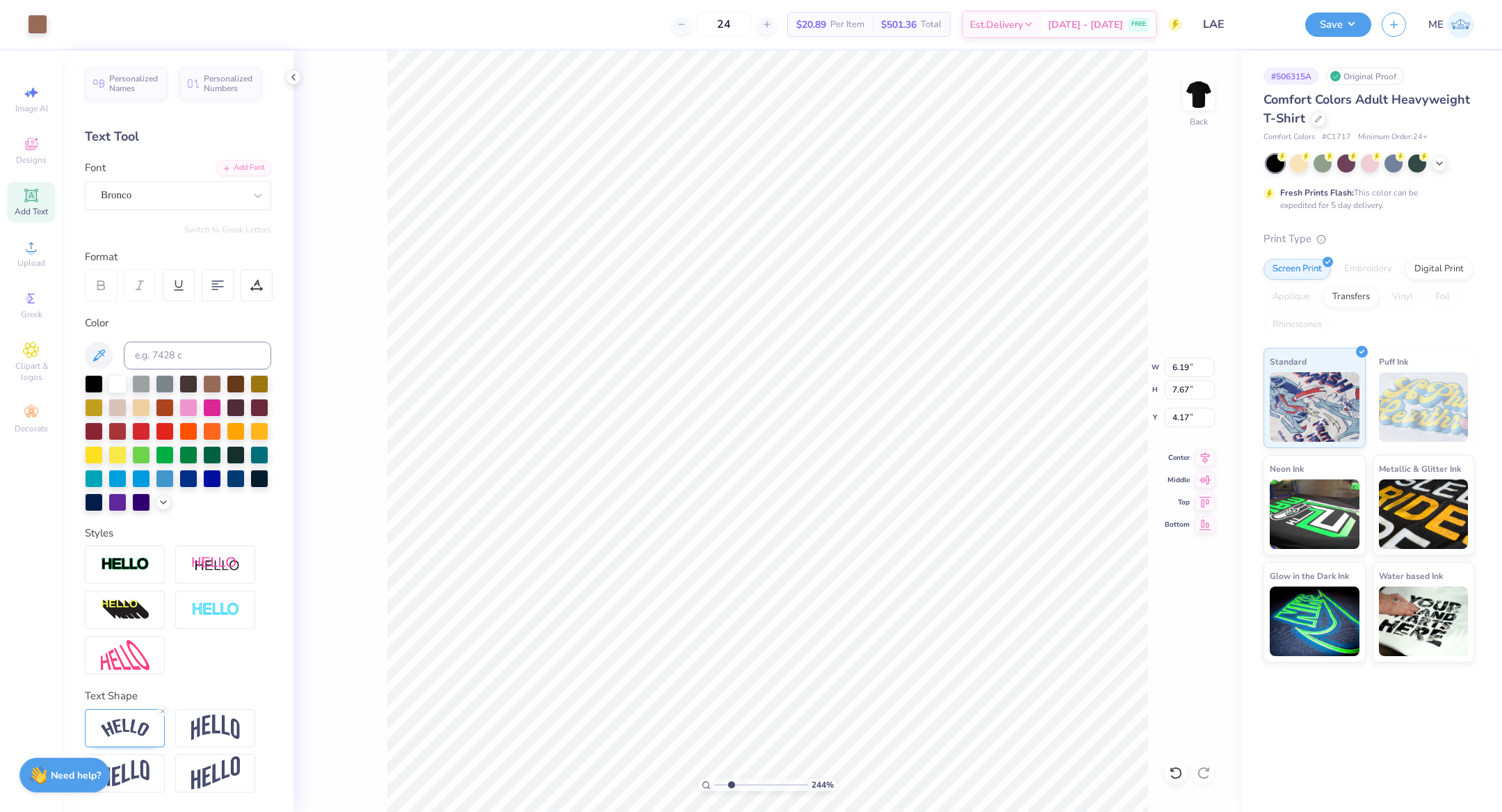
type input "4.17"
click at [816, 596] on li "Group" at bounding box center [827, 605] width 109 height 27
click at [1202, 449] on icon at bounding box center [1205, 456] width 20 height 17
click at [1200, 451] on icon at bounding box center [1205, 456] width 20 height 17
drag, startPoint x: 733, startPoint y: 784, endPoint x: 718, endPoint y: 783, distance: 15.0
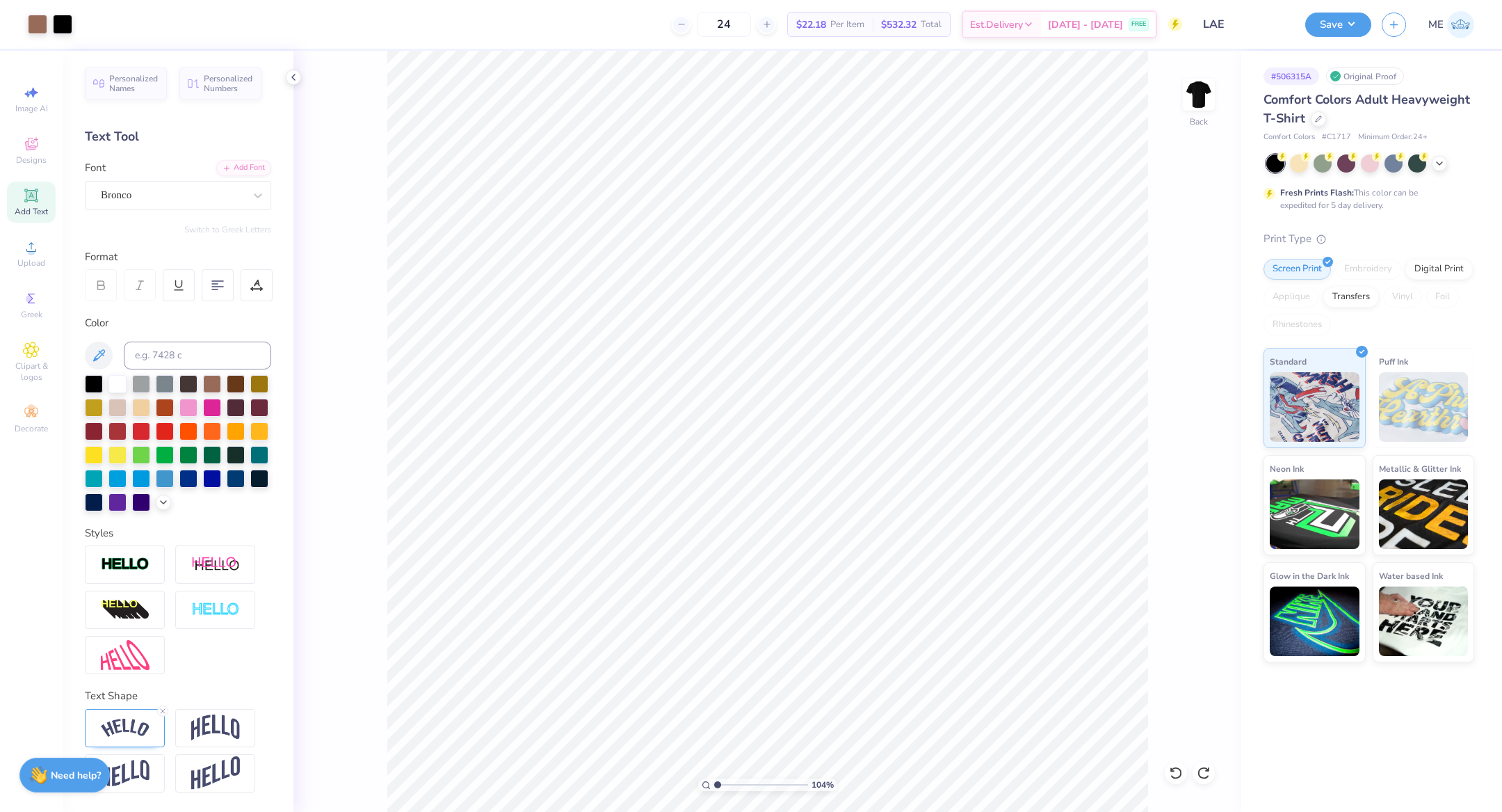
type input "1.04"
click at [718, 783] on input "range" at bounding box center [761, 784] width 94 height 13
click at [838, 628] on li "Group" at bounding box center [849, 638] width 109 height 27
type input "6.19"
type input "7.67"
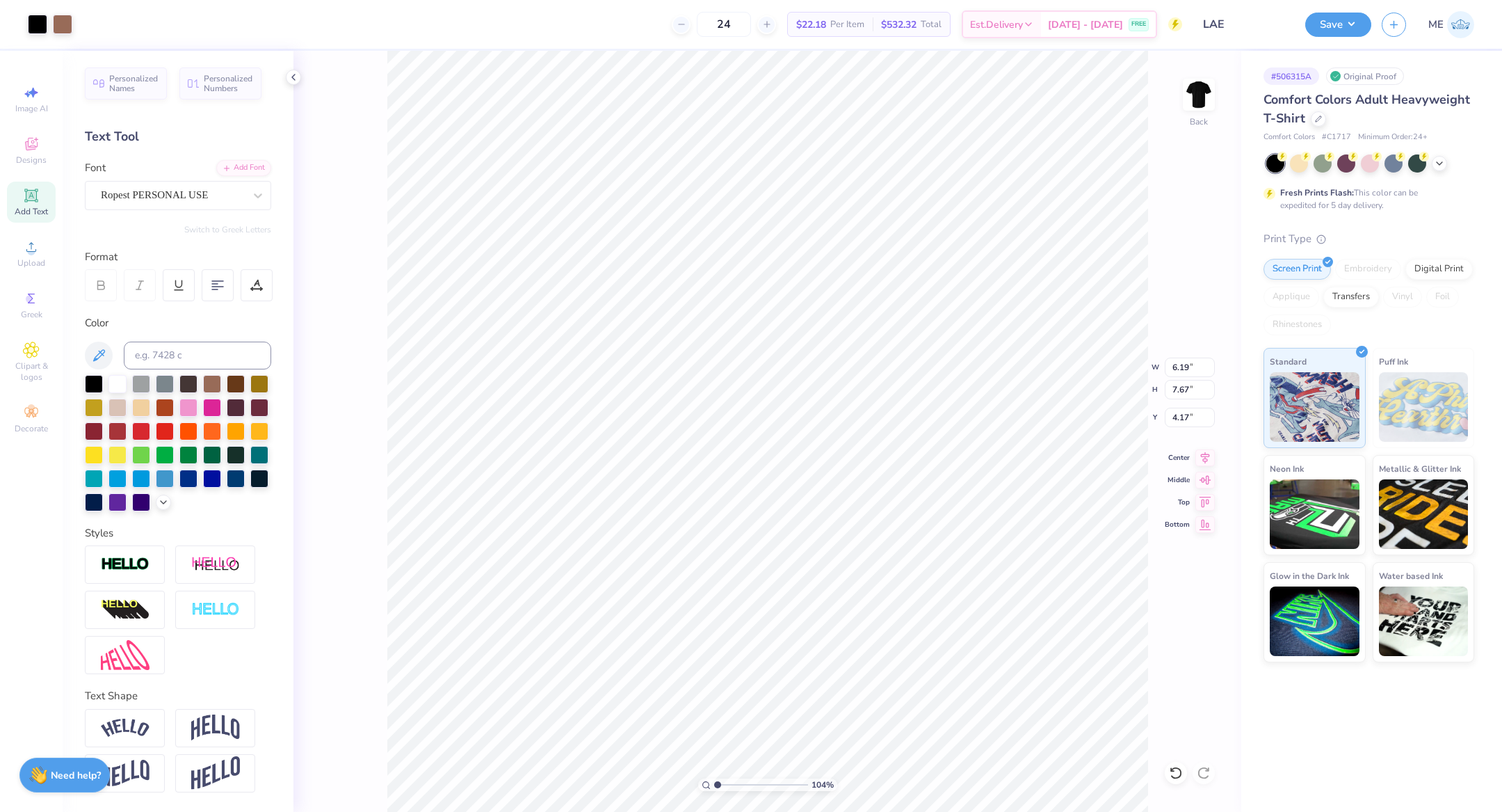
type input "4.17"
click at [1200, 450] on icon at bounding box center [1205, 456] width 20 height 17
type input "14.17"
type input "5.28"
type input "2.76"
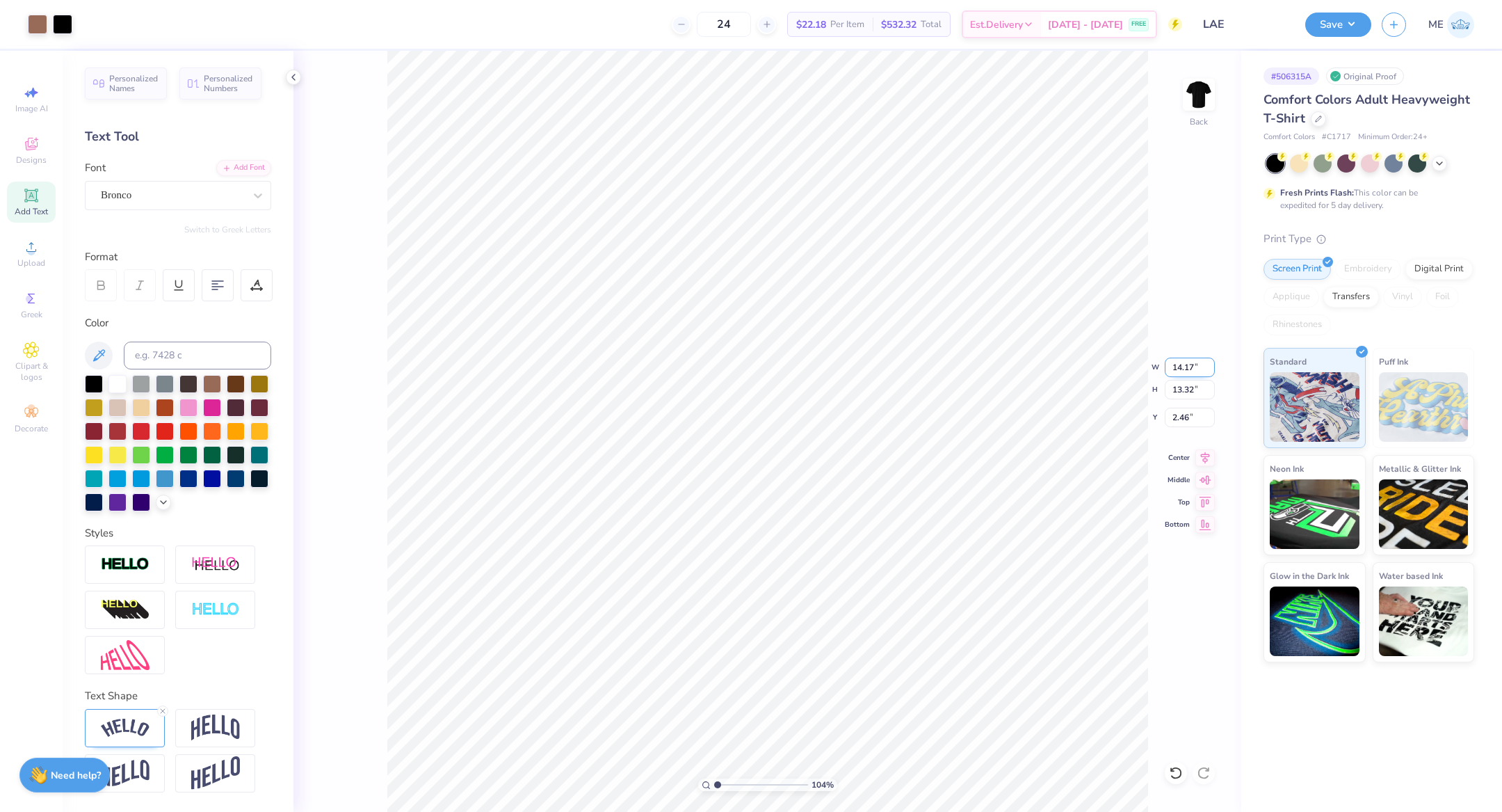
click at [1181, 365] on input "14.17" at bounding box center [1190, 367] width 50 height 20
type input "12.00"
type input "11.27"
click at [1206, 453] on icon at bounding box center [1205, 456] width 9 height 12
click at [1184, 417] on input "3.48" at bounding box center [1190, 418] width 50 height 20
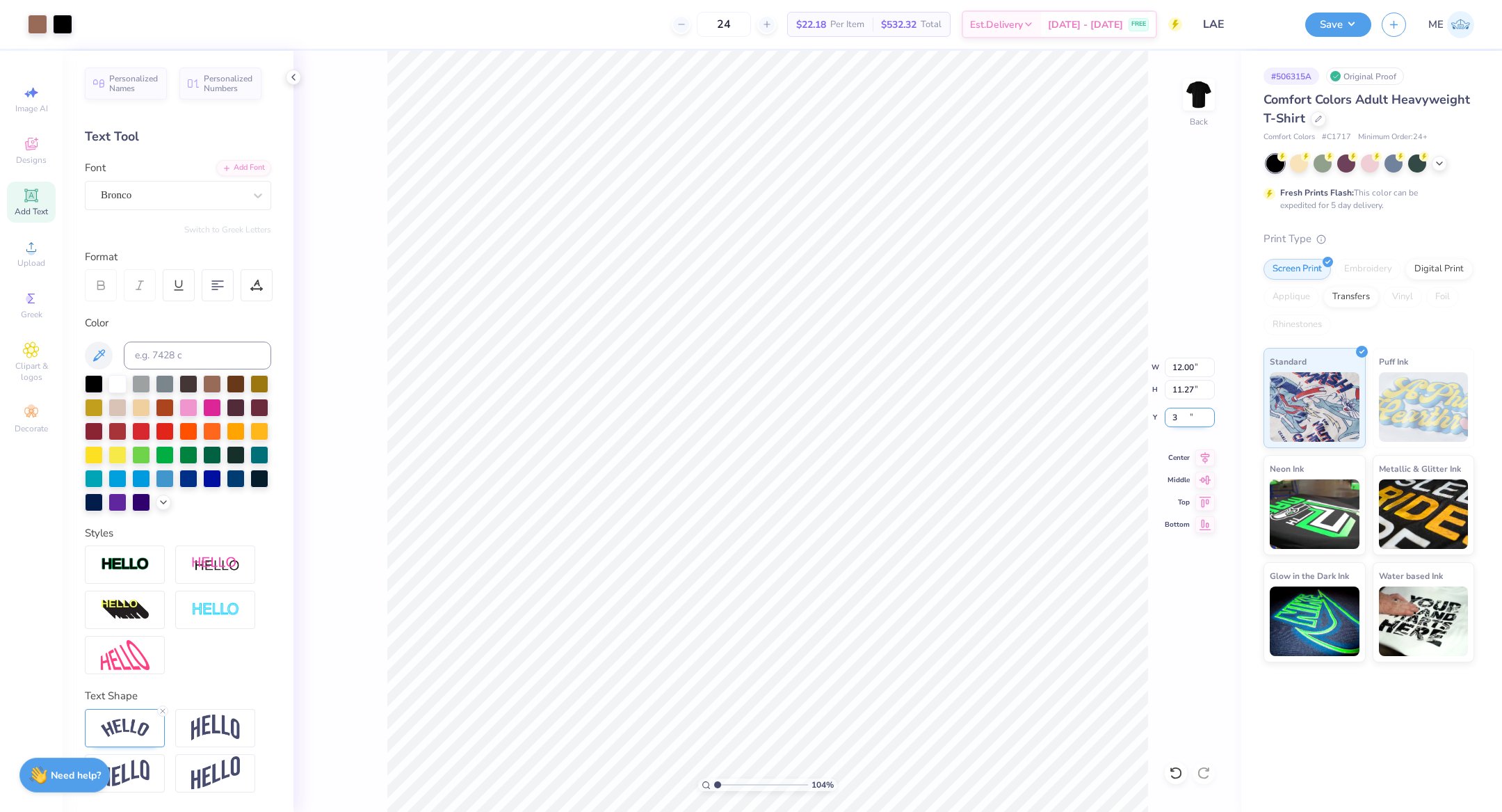
type input "3.00"
click at [1349, 18] on button "Save" at bounding box center [1338, 23] width 67 height 25
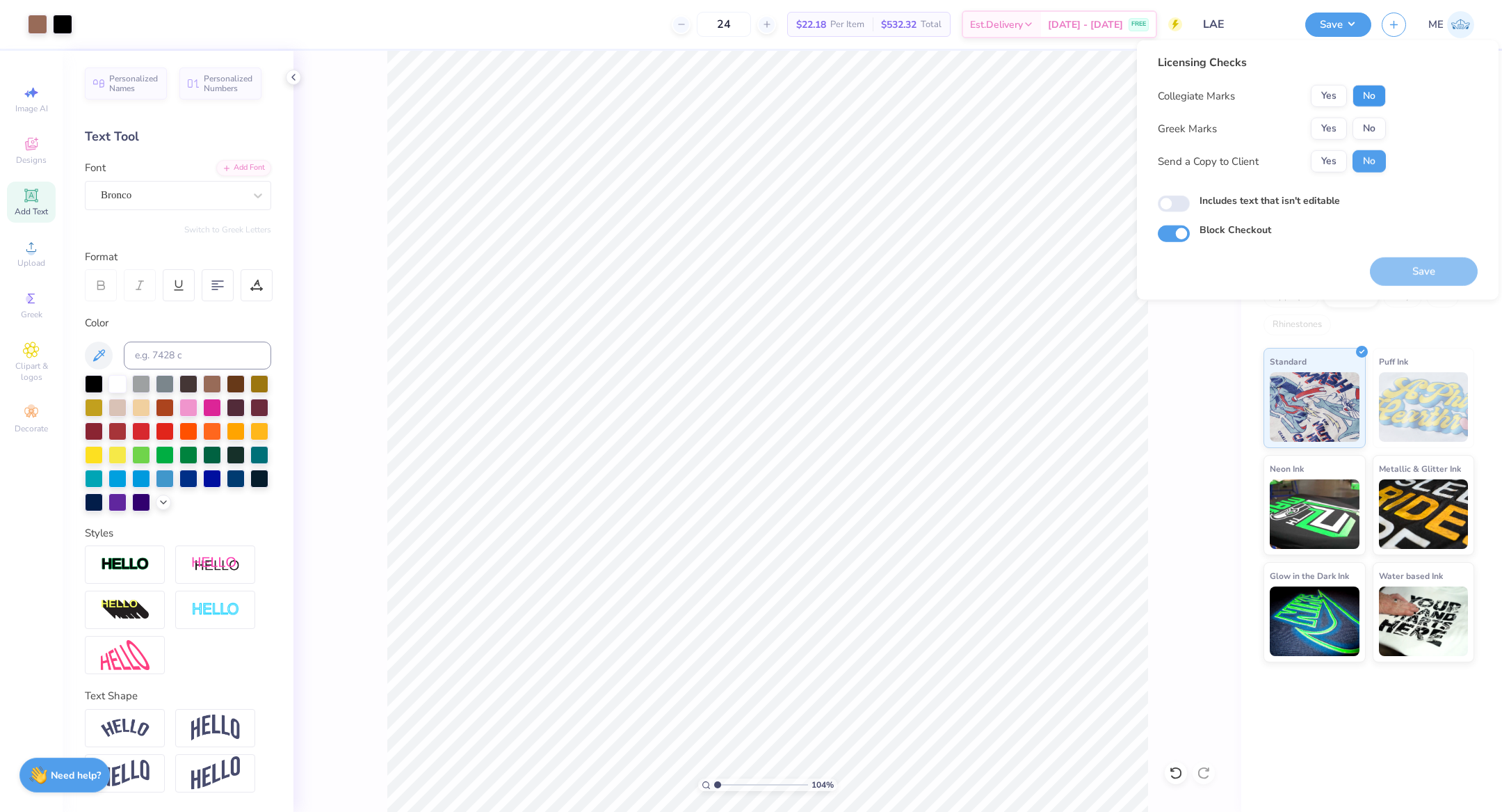
click at [1365, 97] on button "No" at bounding box center [1370, 95] width 34 height 22
click at [1335, 126] on button "Yes" at bounding box center [1329, 128] width 36 height 22
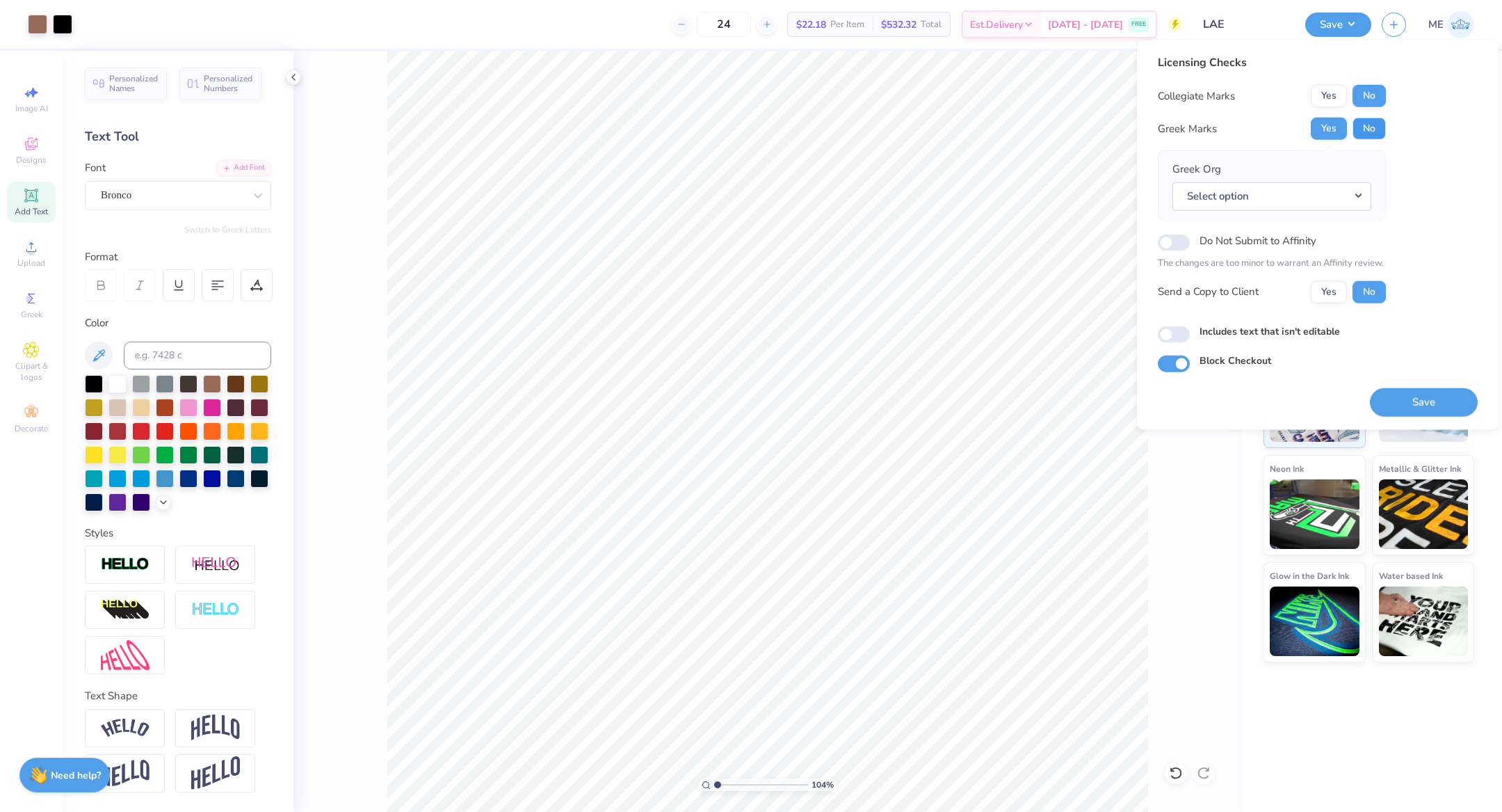
click at [1367, 127] on button "No" at bounding box center [1370, 128] width 34 height 22
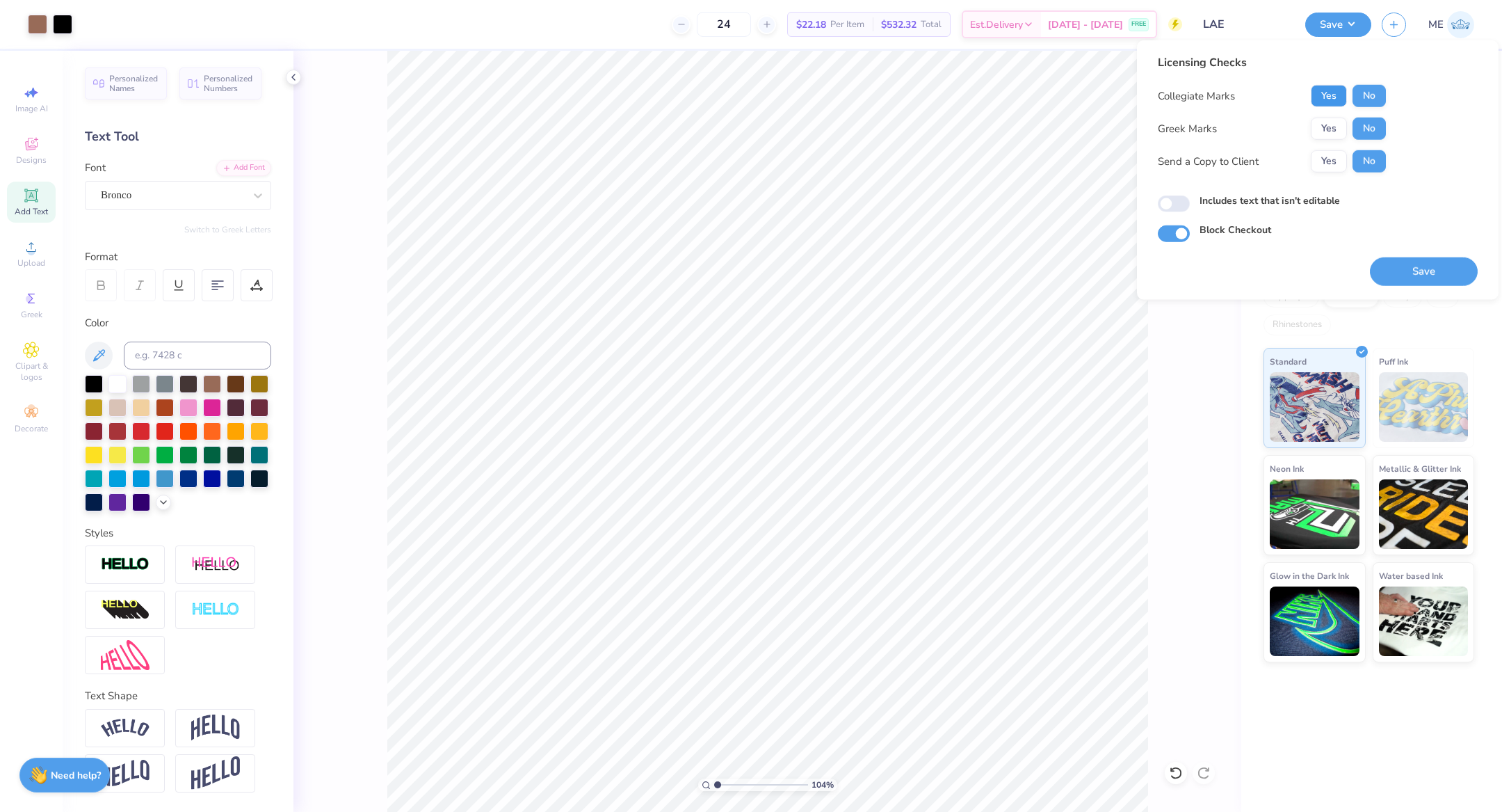
click at [1332, 94] on button "Yes" at bounding box center [1329, 95] width 36 height 22
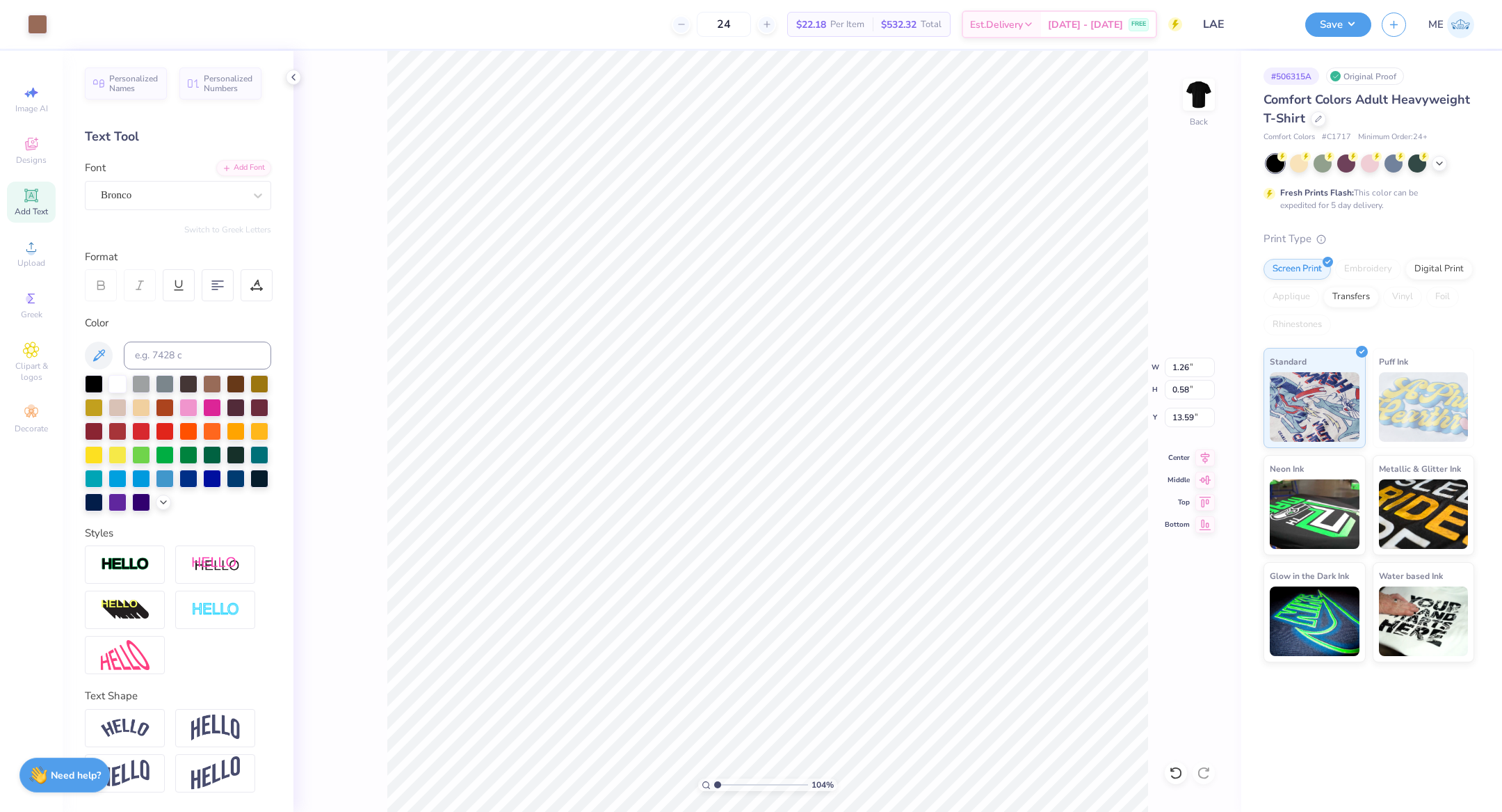
scroll to position [17, 2]
type textarea "Radford University"
drag, startPoint x: 720, startPoint y: 785, endPoint x: 732, endPoint y: 785, distance: 12.0
type input "2.54"
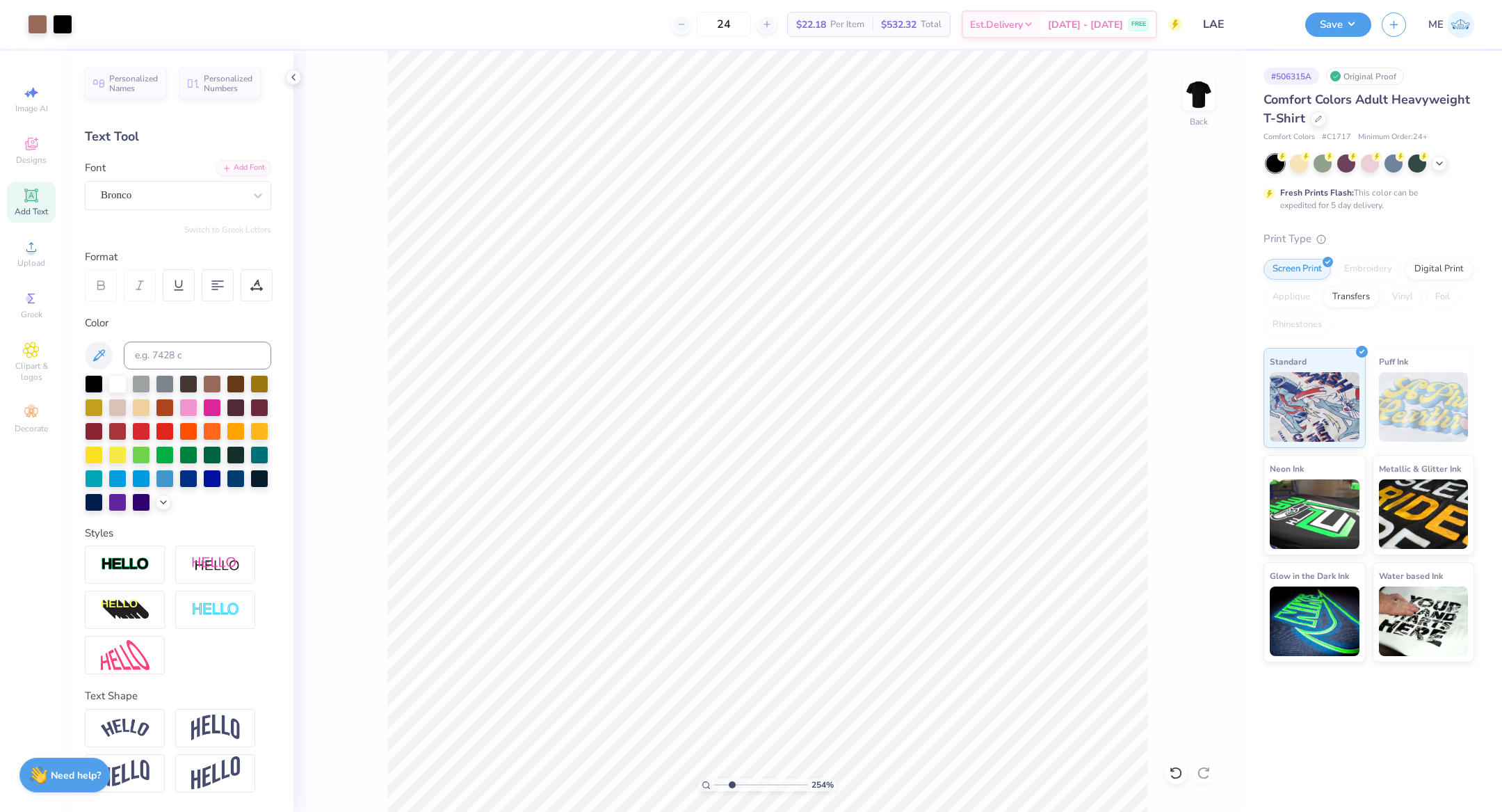
click at [732, 785] on input "range" at bounding box center [761, 784] width 94 height 13
type input "4.75"
type input "12.83"
type input "5.73"
type input "1.31"
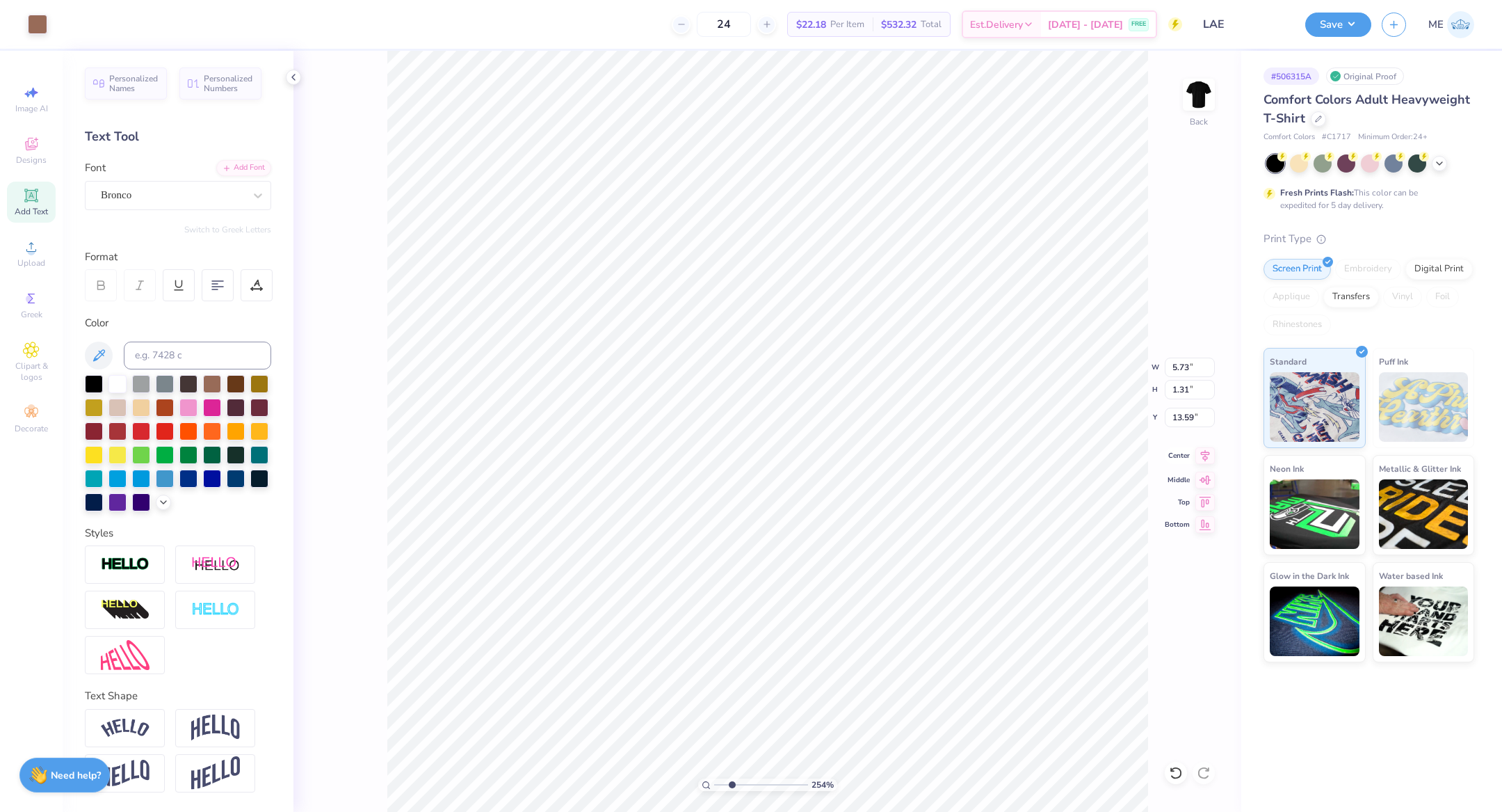
type input "12.86"
click at [1203, 455] on icon at bounding box center [1205, 456] width 20 height 17
type input "4.75"
type input "13.58"
click at [1205, 448] on icon at bounding box center [1205, 456] width 20 height 17
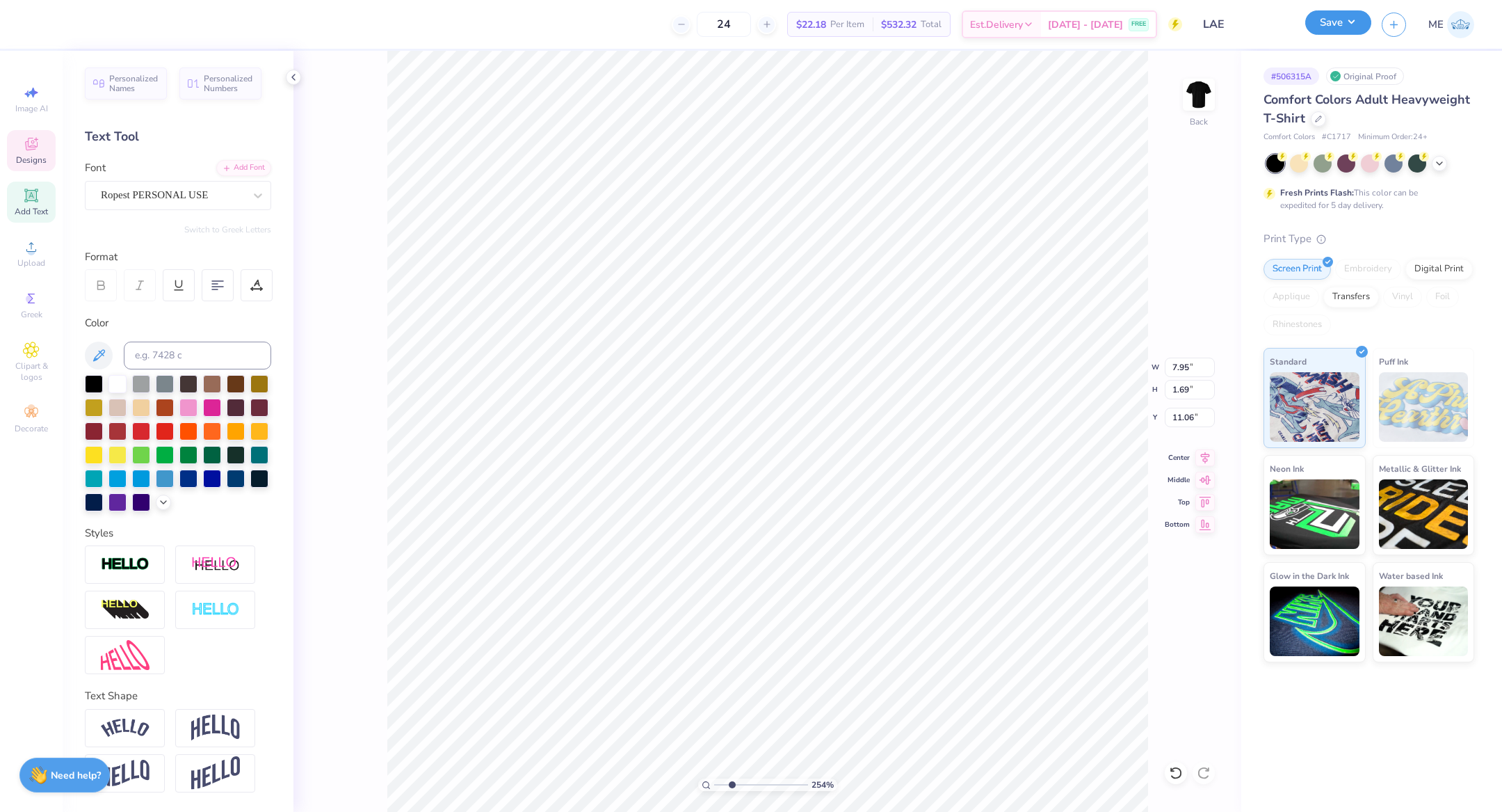
click at [1323, 32] on button "Save" at bounding box center [1338, 23] width 67 height 25
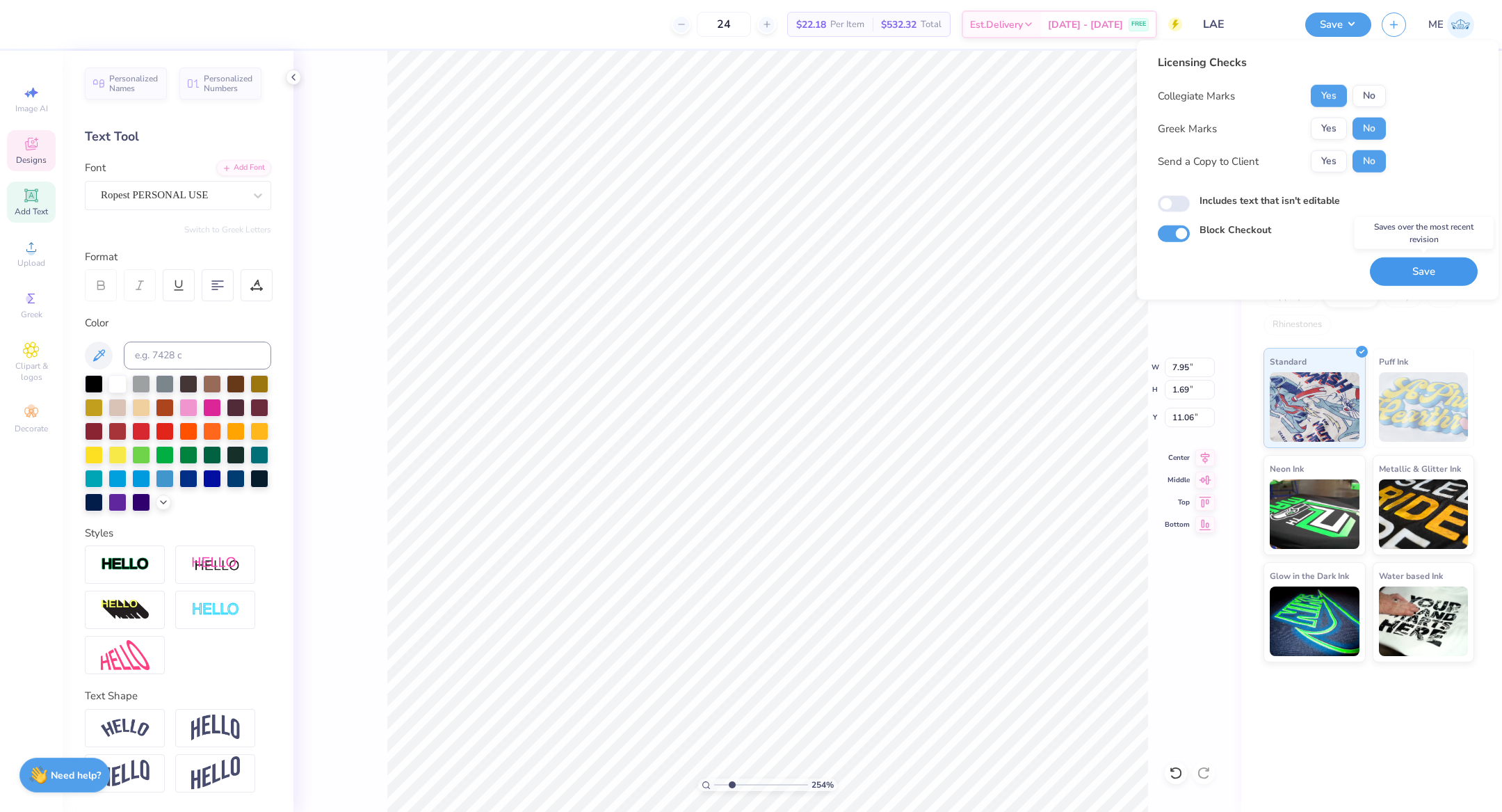
click at [1391, 265] on button "Save" at bounding box center [1424, 271] width 108 height 29
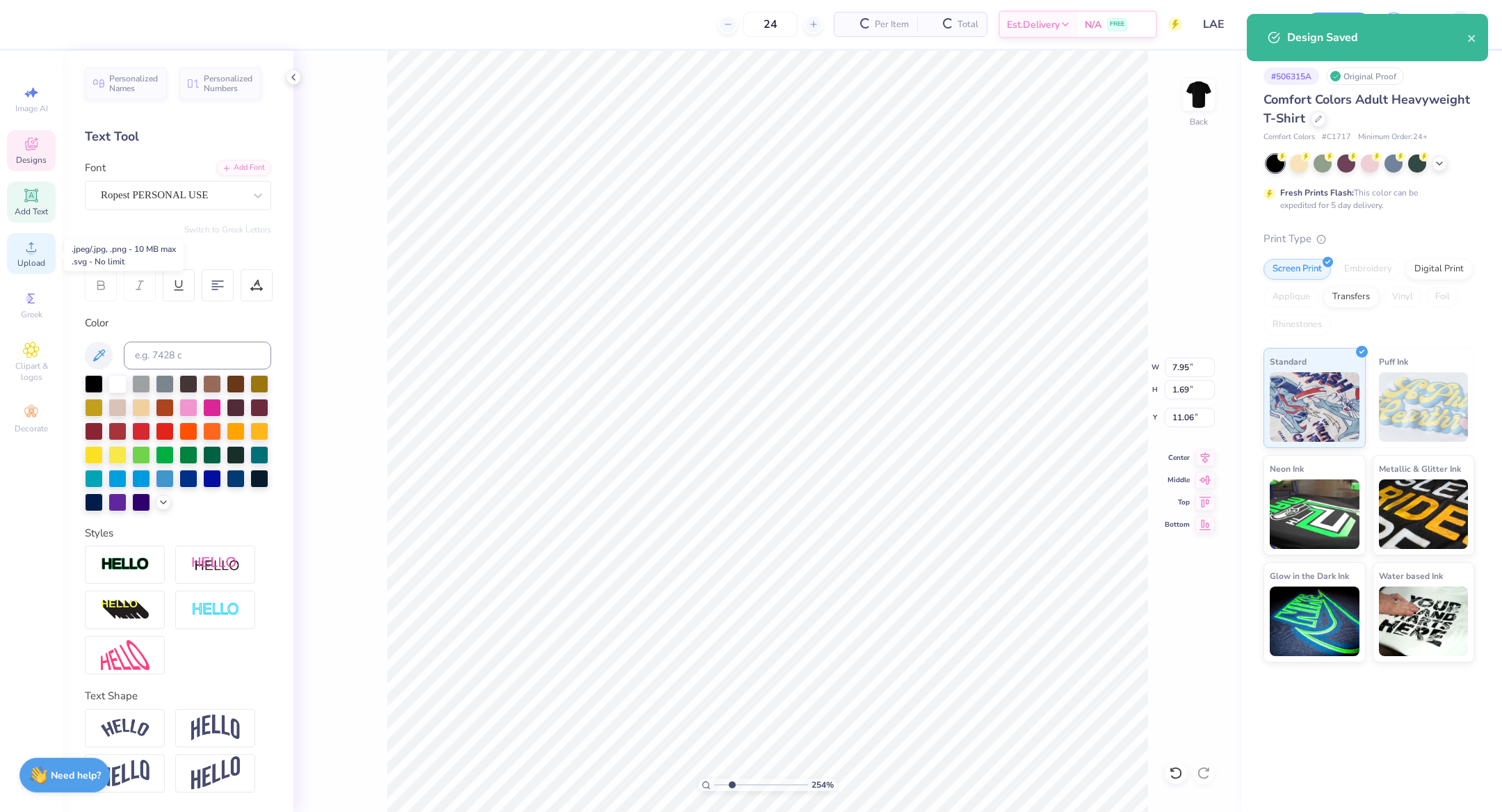
click at [46, 252] on div "Upload" at bounding box center [31, 253] width 49 height 41
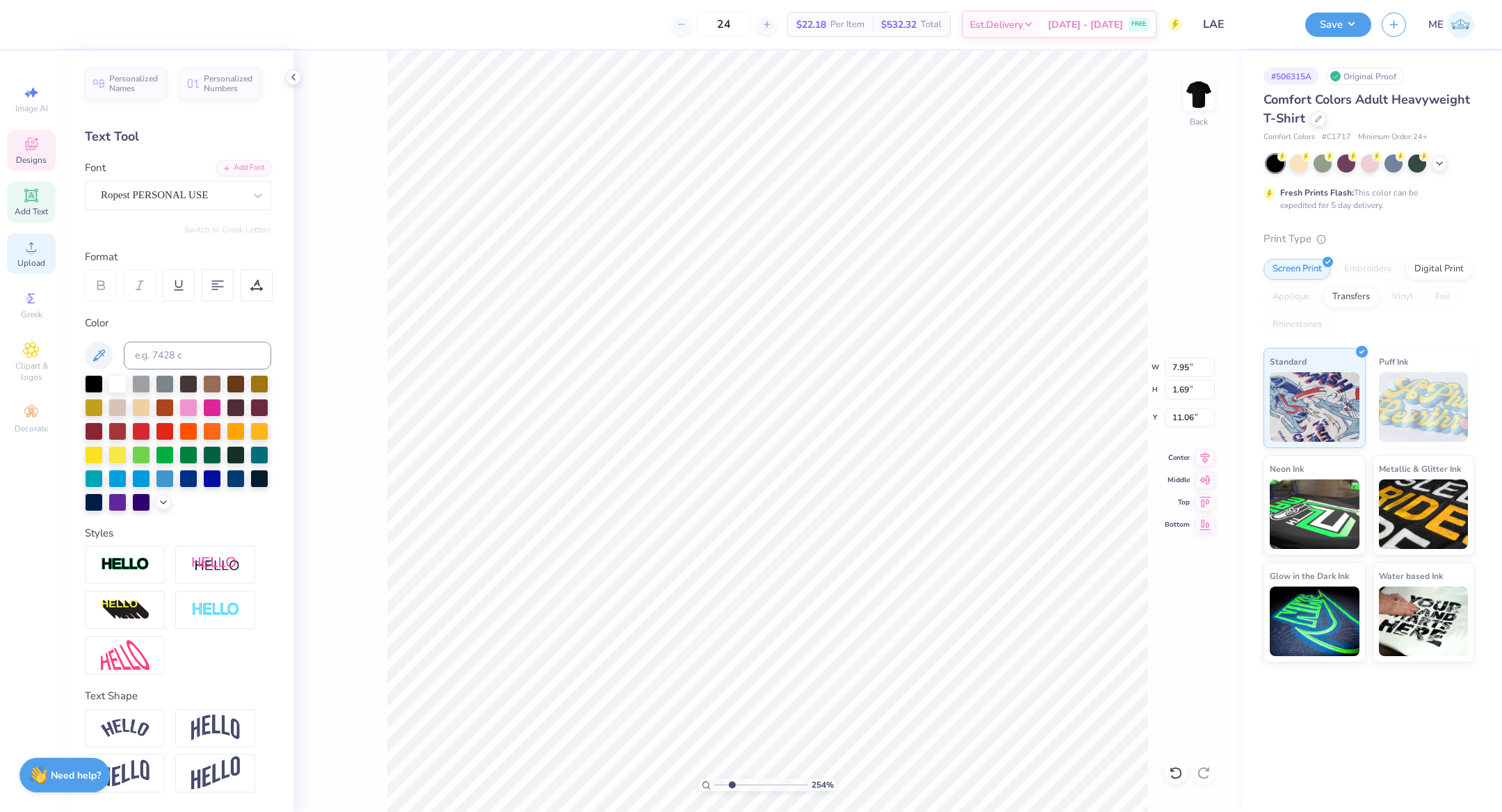
click at [36, 243] on icon at bounding box center [31, 246] width 17 height 17
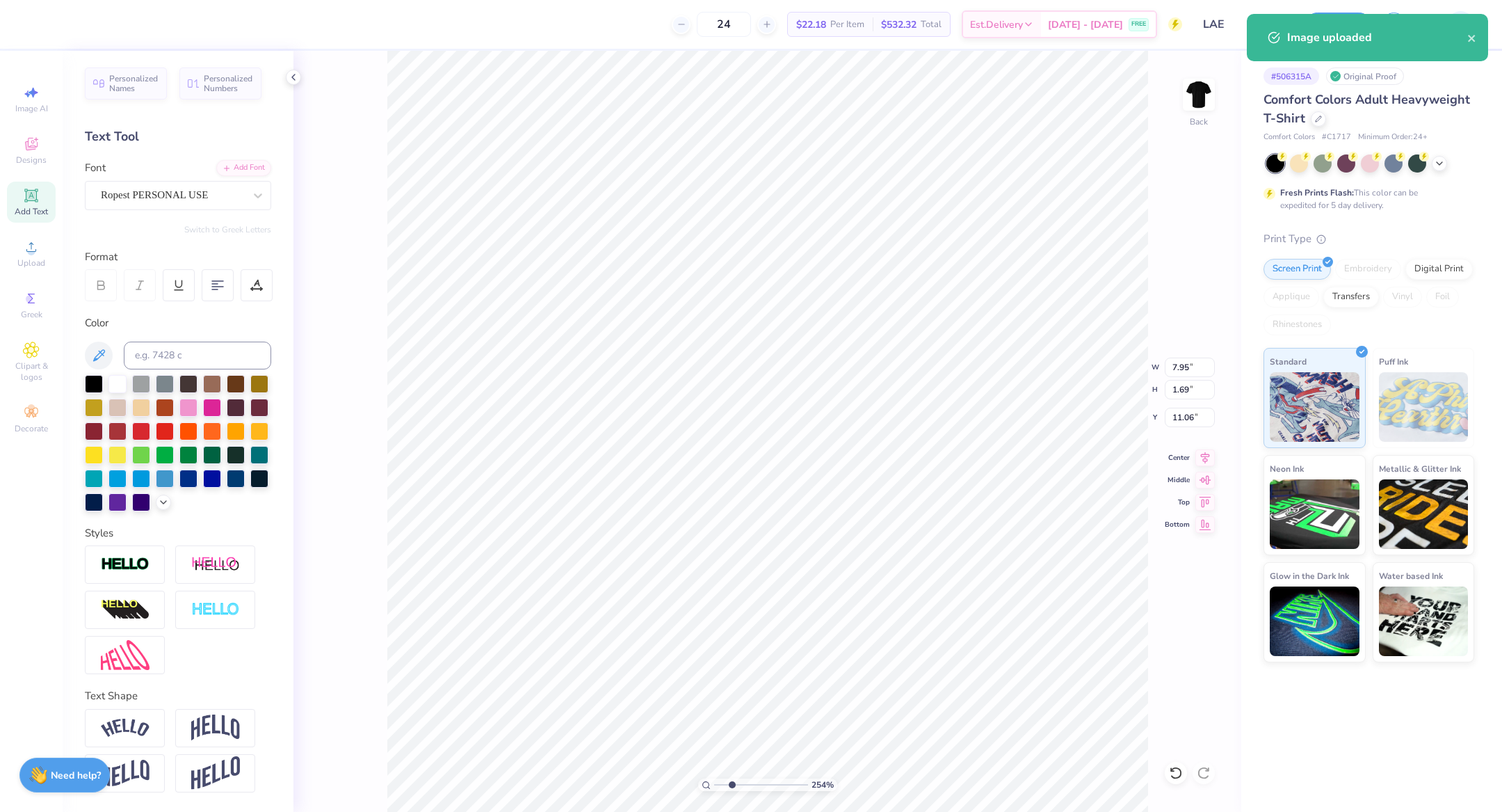
type input "14.17"
type input "3.71"
type input "10.64"
click at [217, 380] on div at bounding box center [212, 382] width 18 height 18
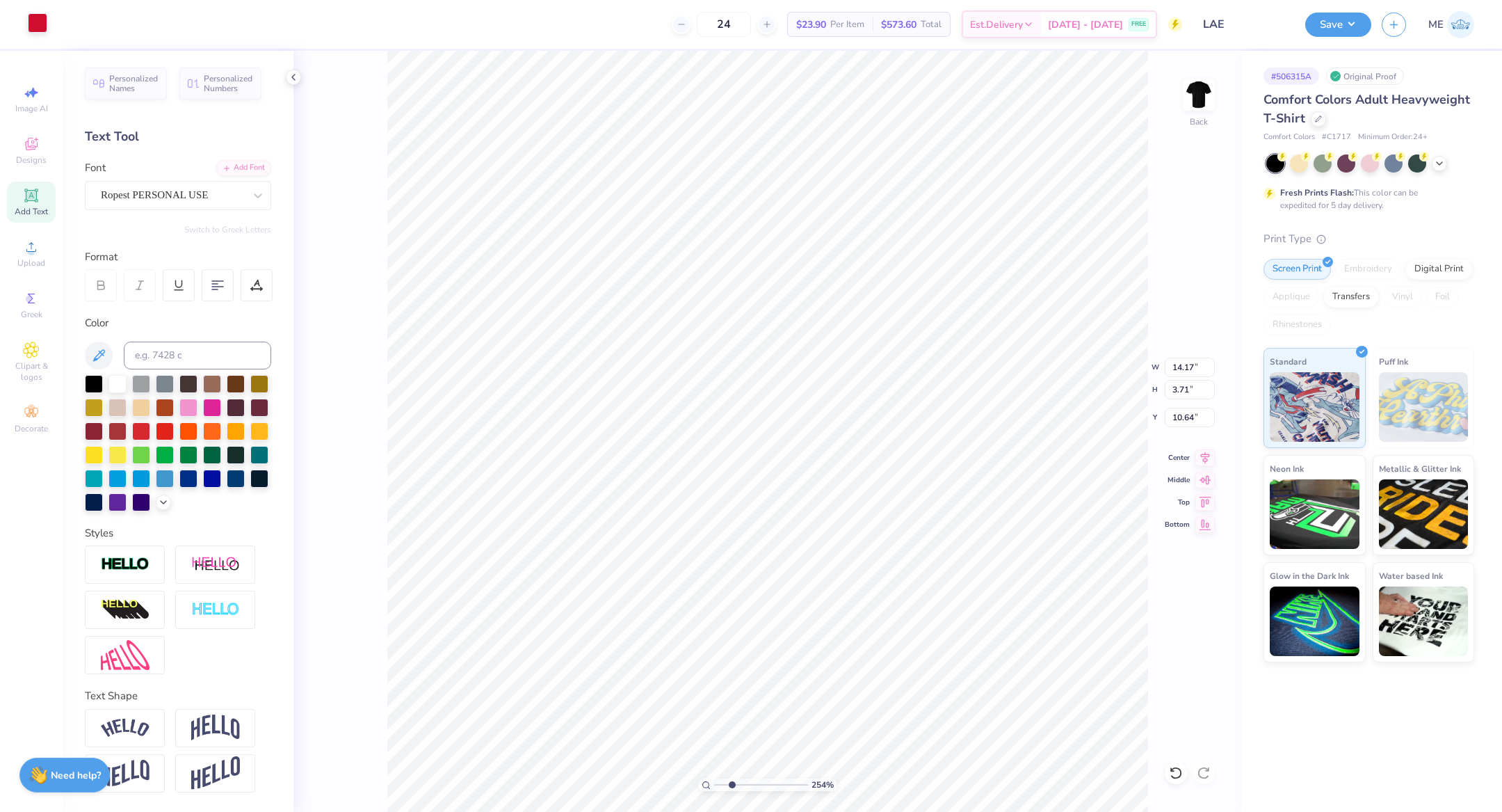
click at [35, 19] on div at bounding box center [38, 23] width 20 height 20
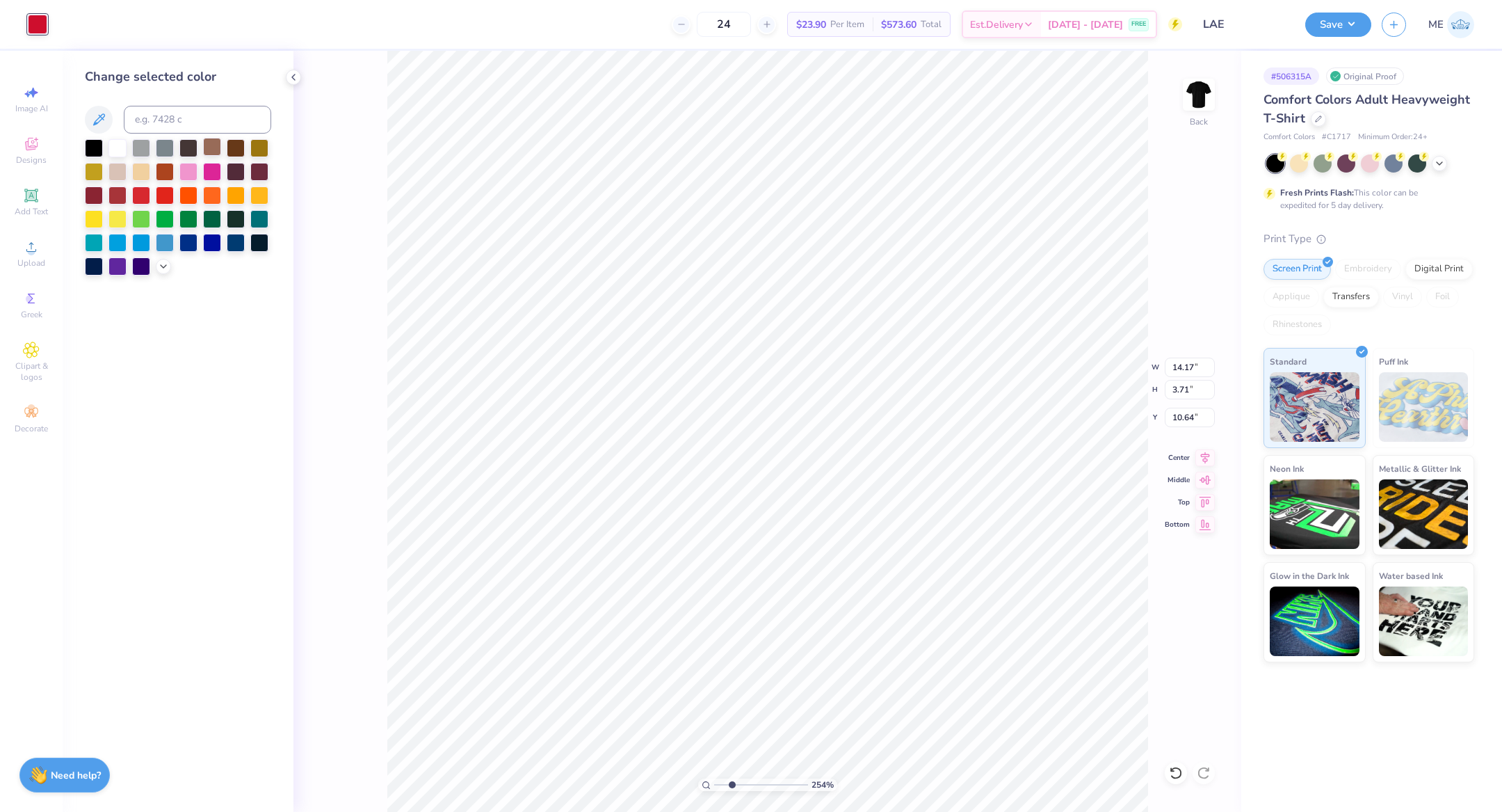
click at [209, 145] on div at bounding box center [212, 147] width 18 height 18
drag, startPoint x: 733, startPoint y: 784, endPoint x: 715, endPoint y: 782, distance: 18.1
type input "1"
click at [715, 782] on input "range" at bounding box center [761, 784] width 94 height 13
type input "3.83"
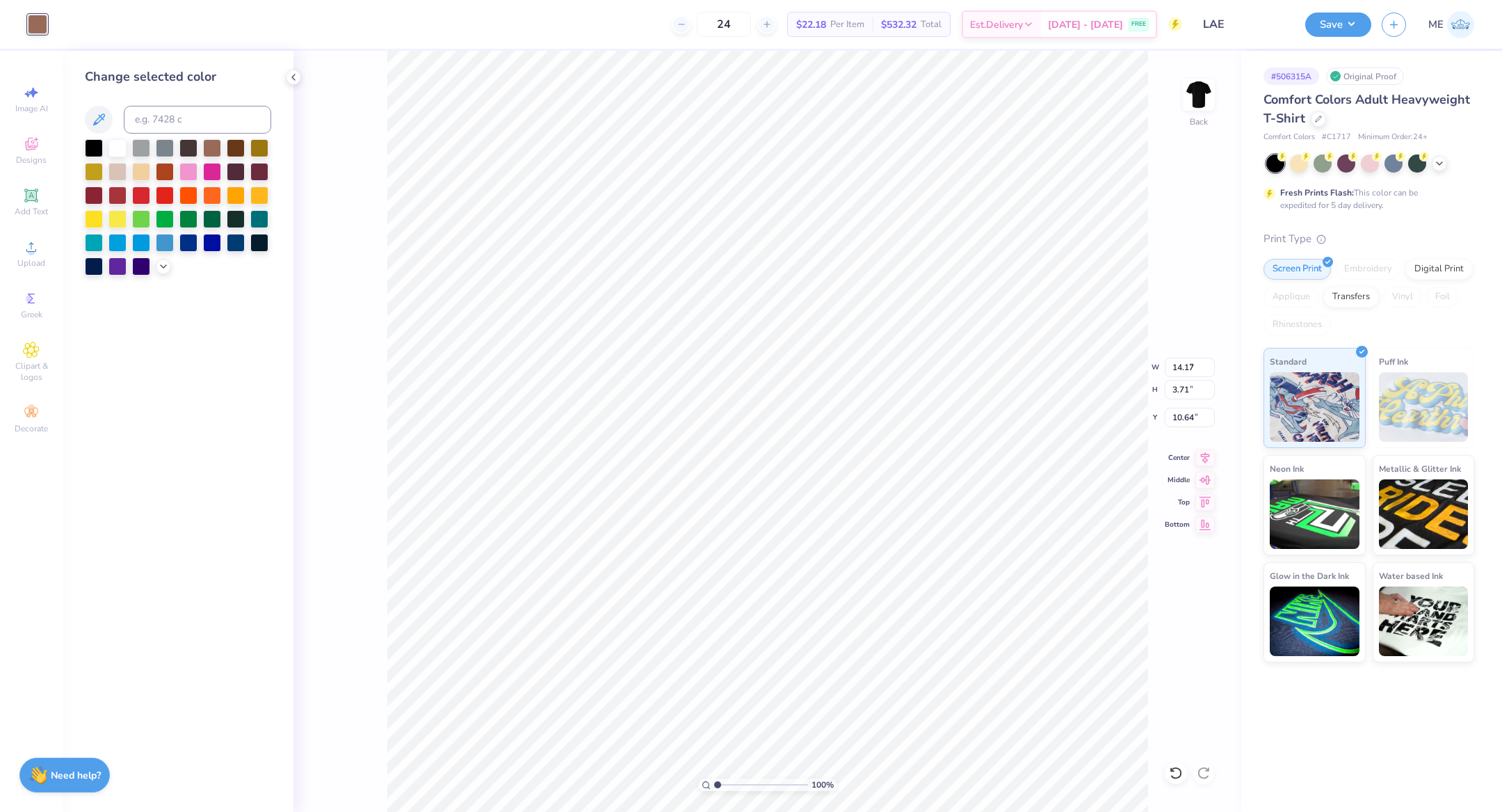
type input "1.00"
type input "13.35"
drag, startPoint x: 716, startPoint y: 786, endPoint x: 727, endPoint y: 784, distance: 11.2
type input "2.06"
click at [727, 784] on input "range" at bounding box center [761, 784] width 94 height 13
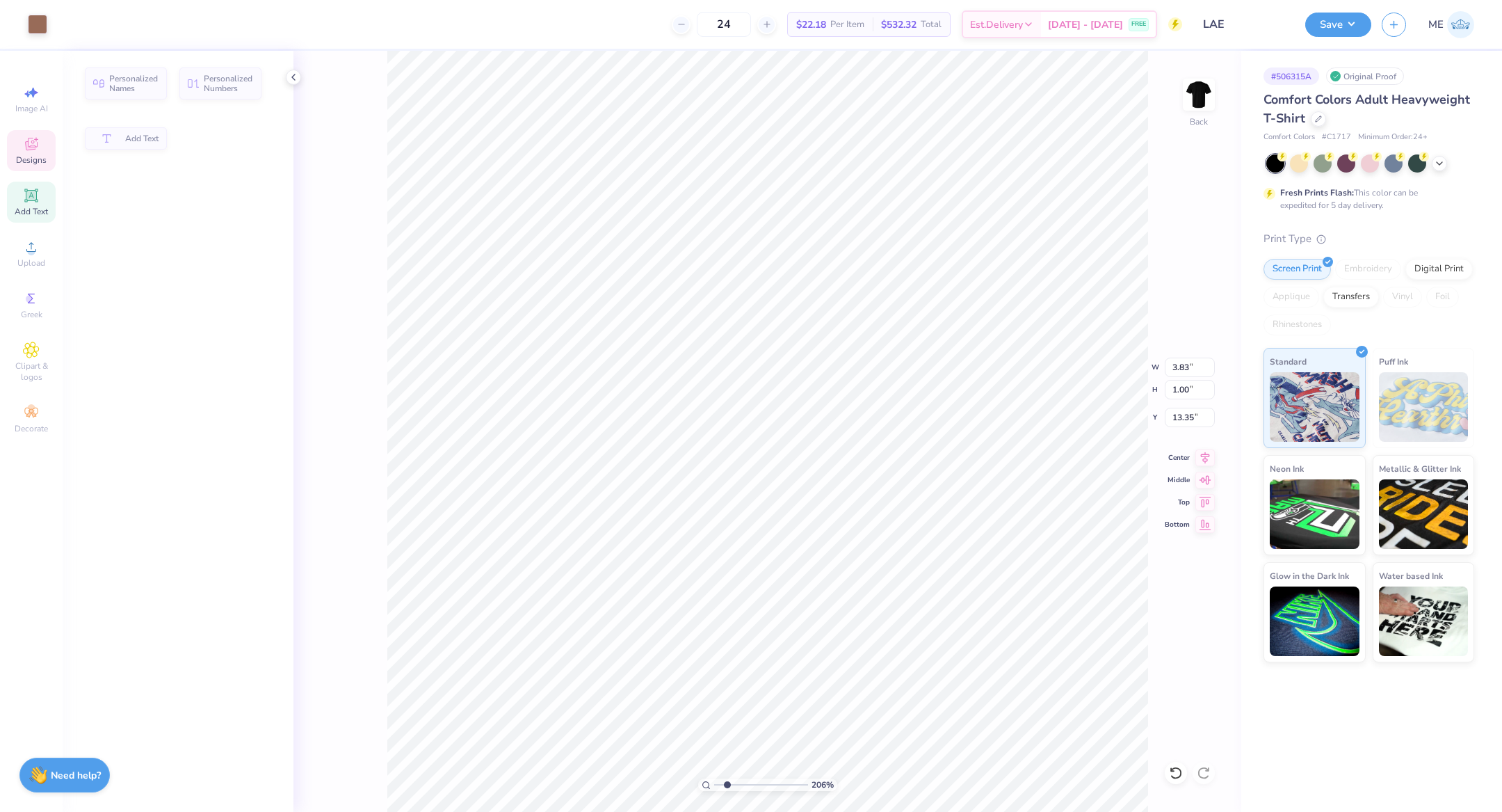
type input "7.95"
type input "1.69"
type input "11.06"
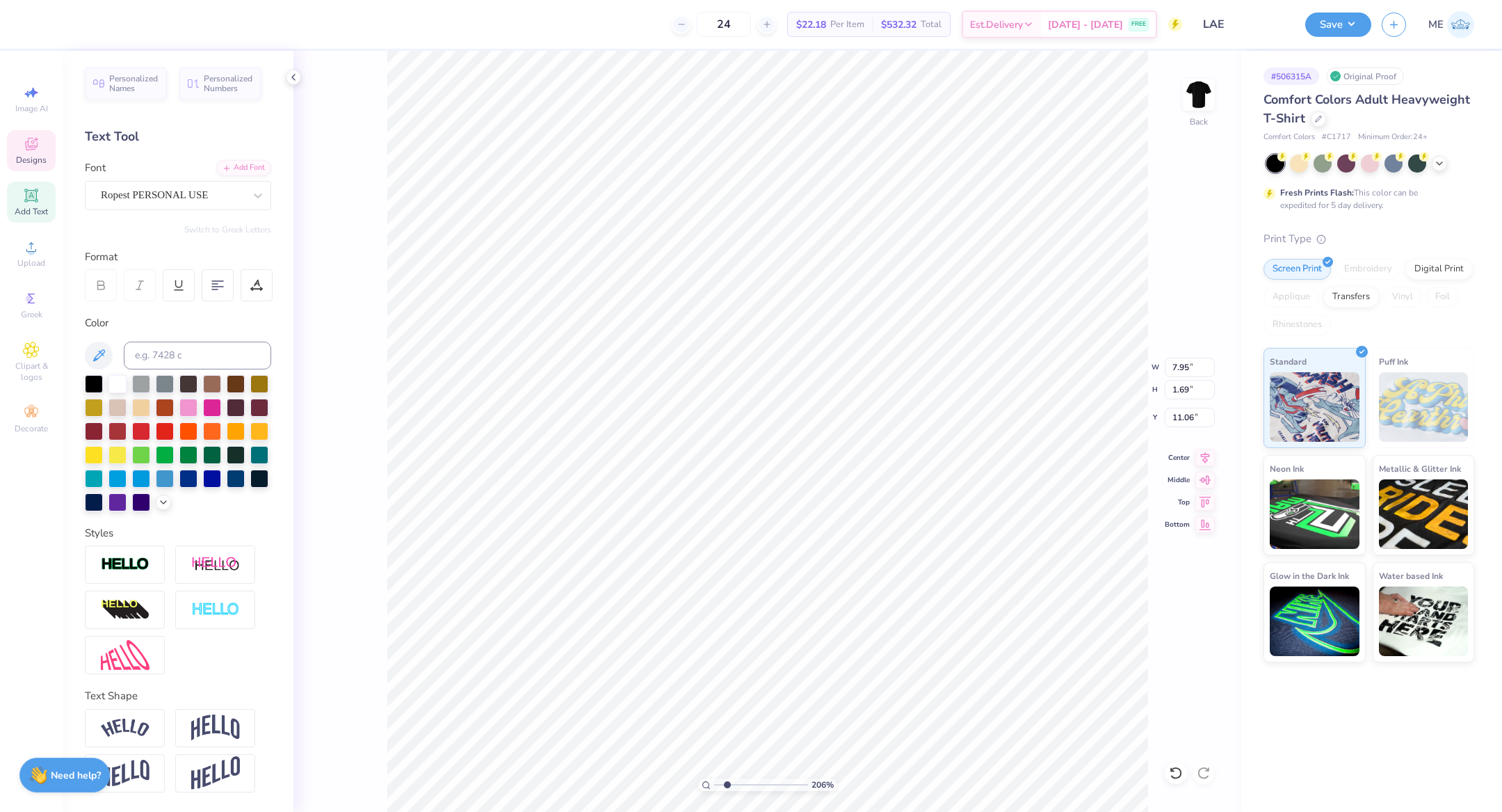
type input "4.94"
type input "1.05"
type input "11.36"
type input "3.83"
type input "1.00"
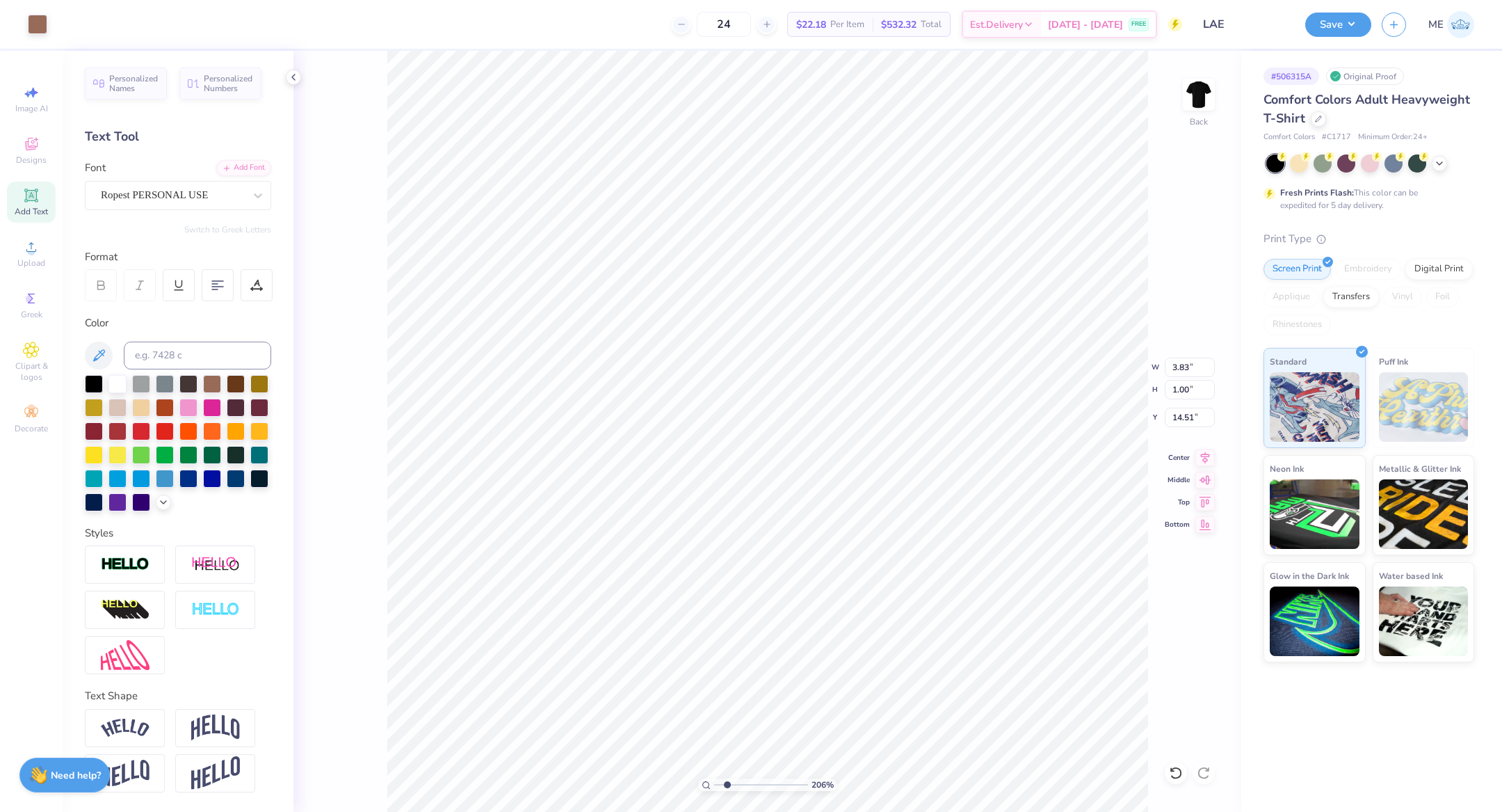
type input "11.40"
type input "3.44"
type input "0.90"
type input "11.51"
type input "8.62"
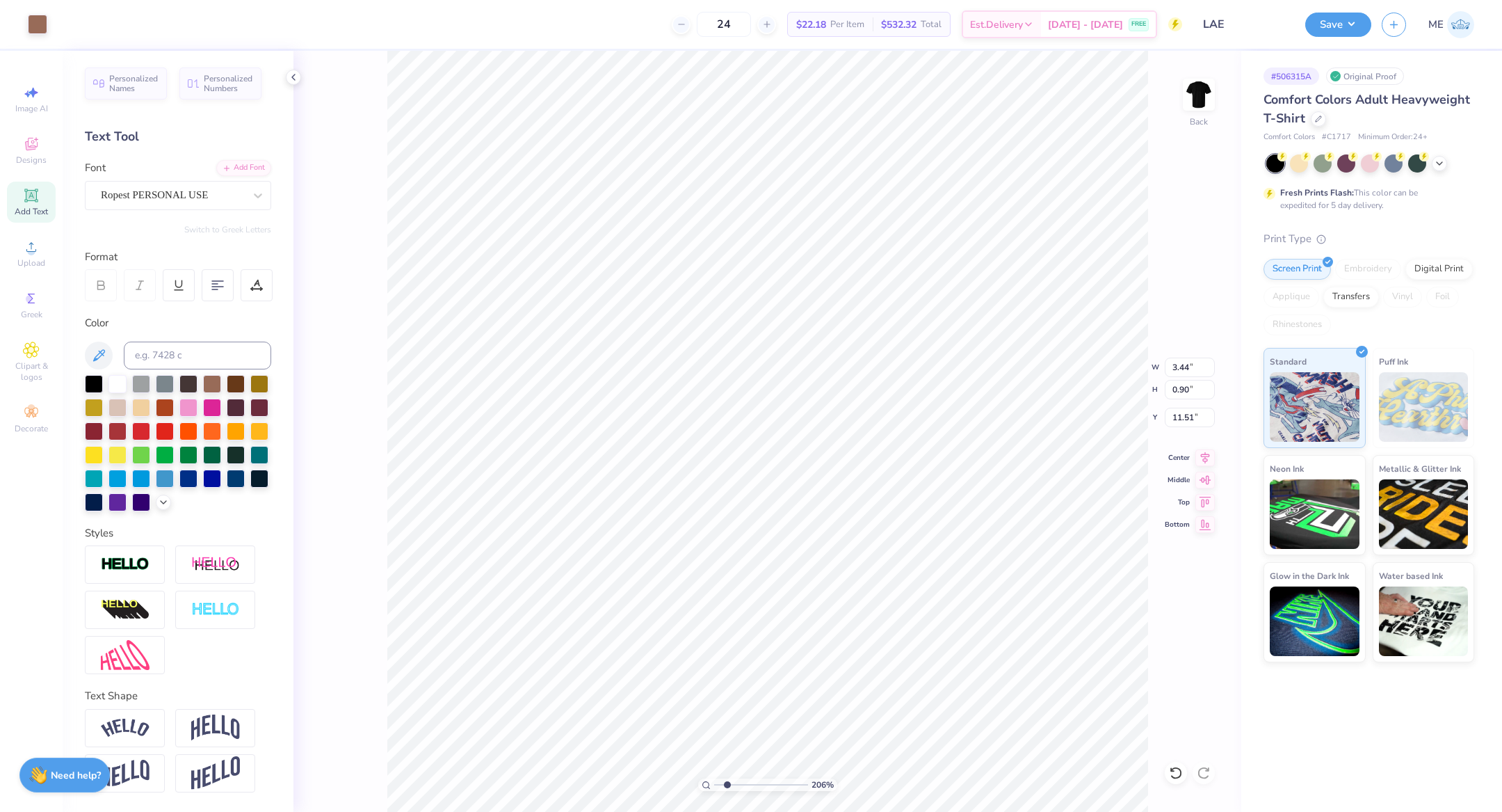
type input "1.05"
type input "11.36"
click at [680, 661] on li "Group" at bounding box center [699, 661] width 109 height 27
click at [1212, 455] on icon at bounding box center [1205, 456] width 20 height 17
type input "5.73"
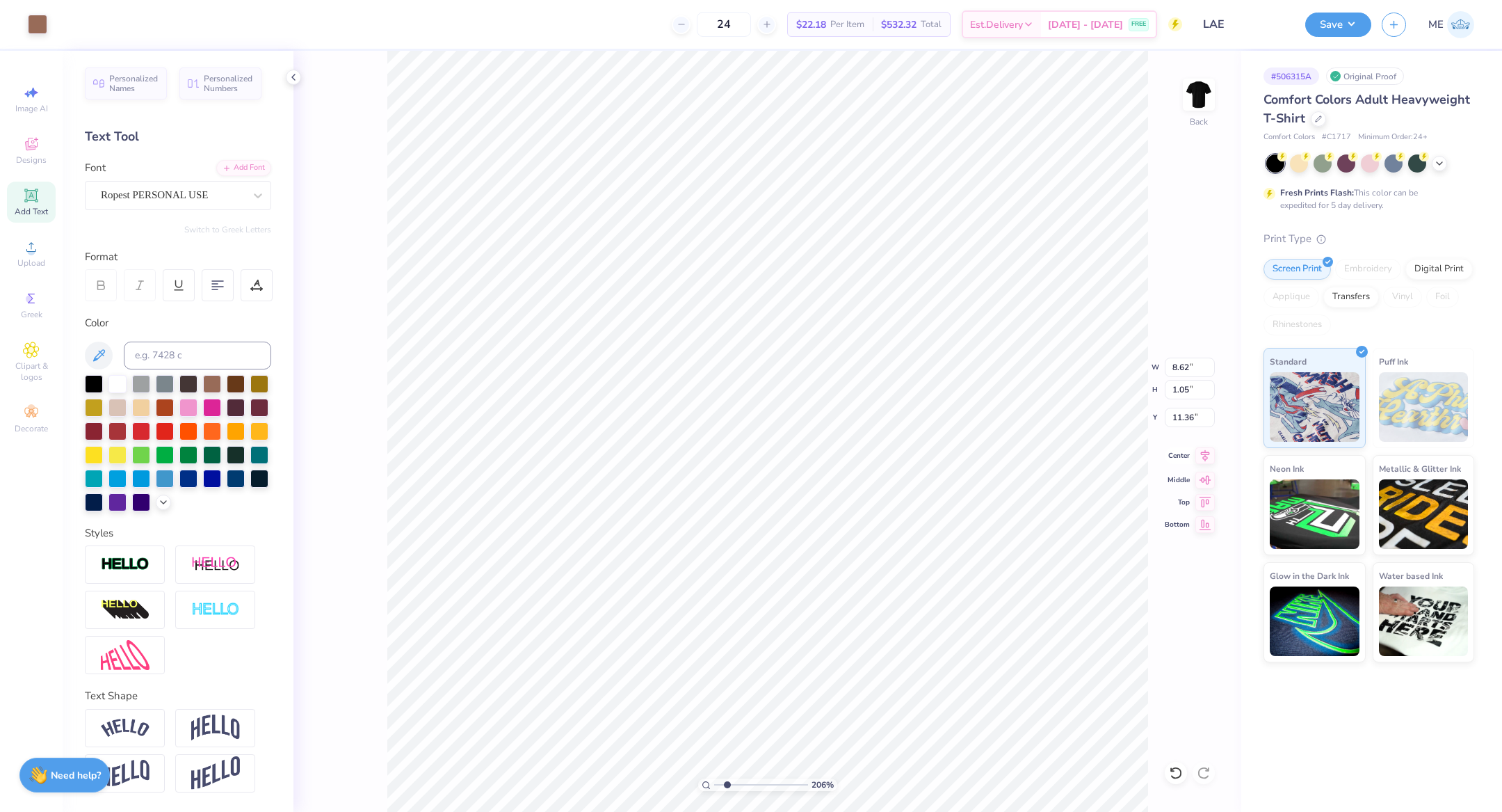
type input "1.31"
type input "12.86"
type input "4.67"
type input "1.07"
type input "12.36"
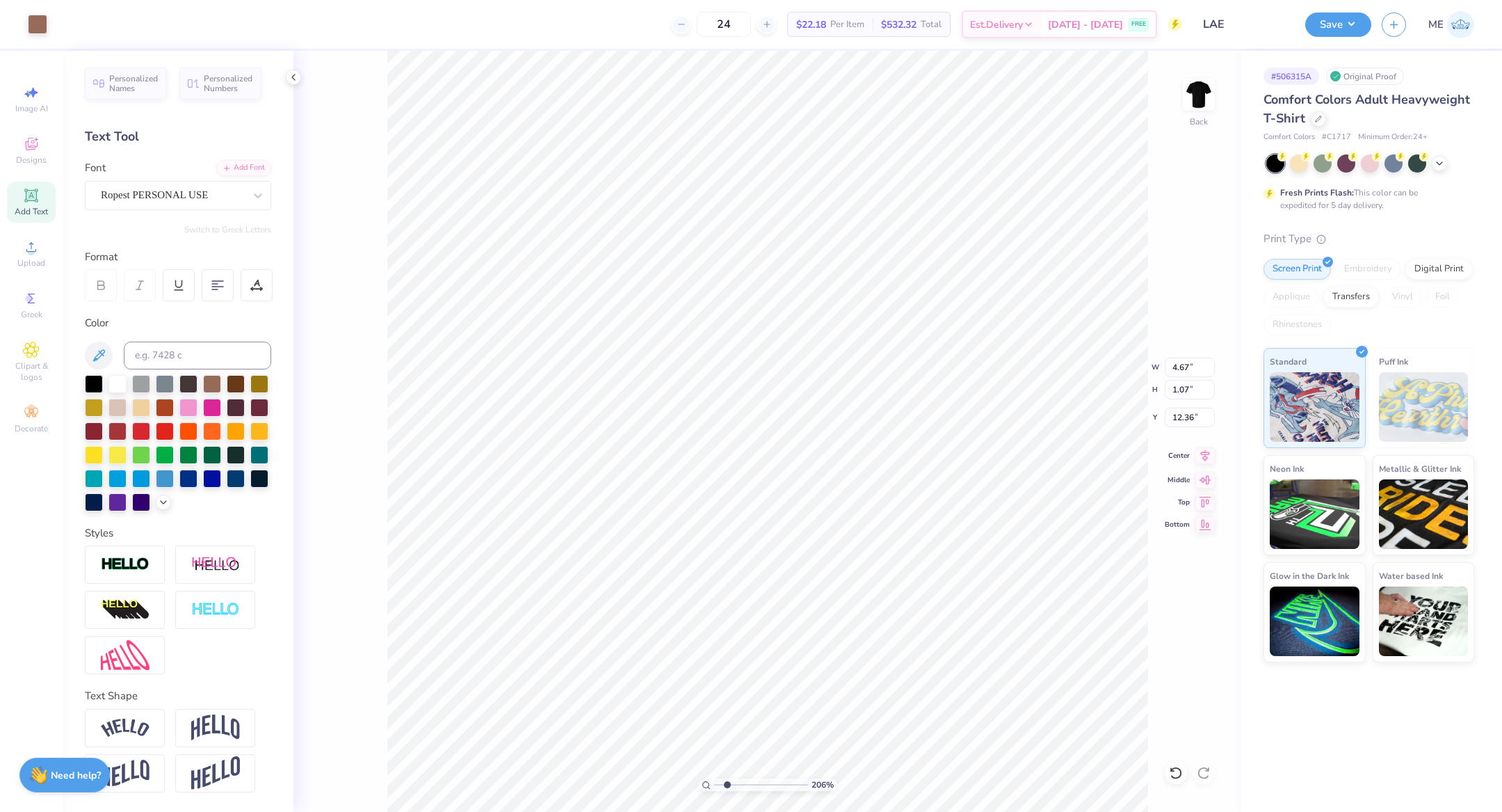
click at [1209, 450] on icon at bounding box center [1205, 456] width 20 height 17
drag, startPoint x: 725, startPoint y: 784, endPoint x: 712, endPoint y: 781, distance: 13.3
type input "1"
click at [715, 782] on input "range" at bounding box center [761, 784] width 94 height 13
click at [1356, 25] on button "Save" at bounding box center [1338, 23] width 67 height 25
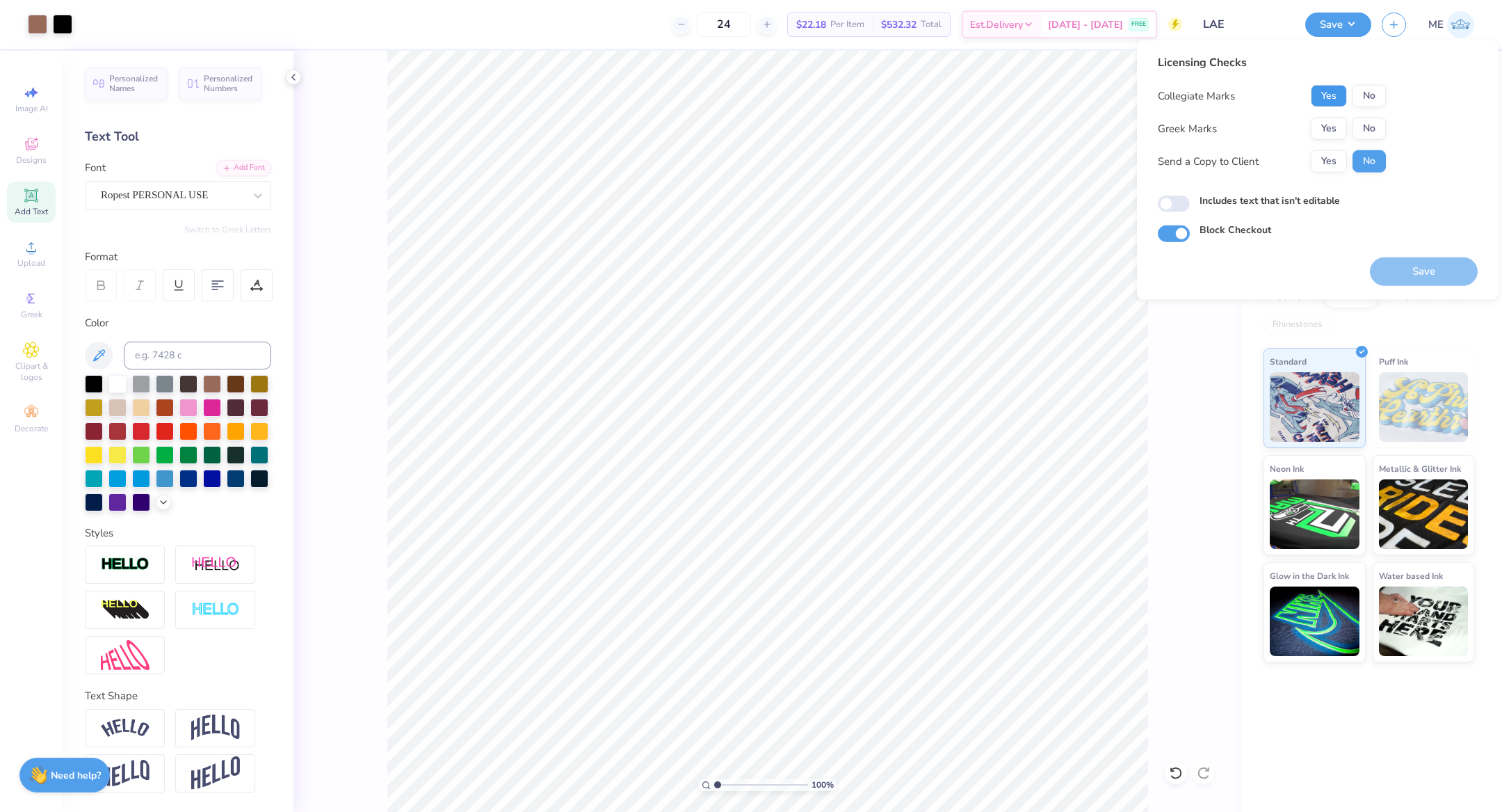
click at [1323, 95] on button "Yes" at bounding box center [1329, 95] width 36 height 22
click at [1361, 126] on button "No" at bounding box center [1370, 128] width 34 height 22
click at [1181, 199] on input "Includes text that isn't editable" at bounding box center [1174, 203] width 32 height 17
checkbox input "true"
click at [1417, 273] on button "Save" at bounding box center [1424, 271] width 108 height 29
